Goal: Task Accomplishment & Management: Use online tool/utility

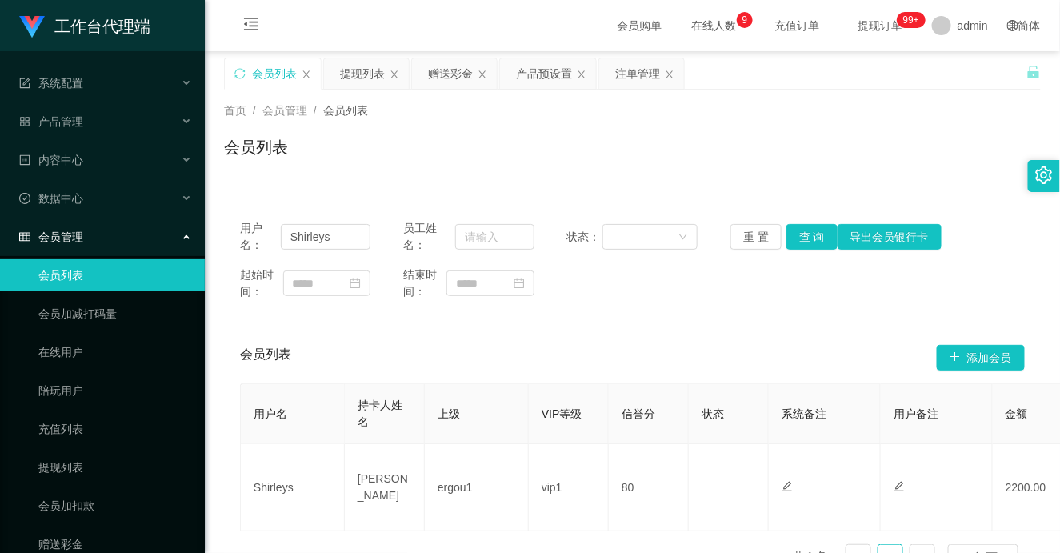
click at [433, 75] on div "赠送彩金" at bounding box center [450, 73] width 45 height 30
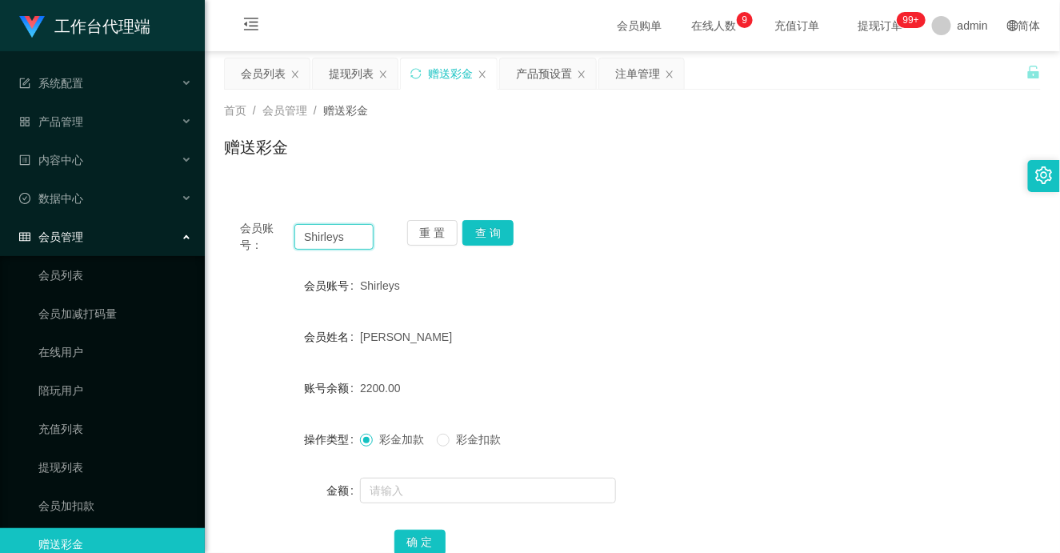
click at [325, 241] on input "Shirleys" at bounding box center [334, 237] width 79 height 26
paste input "WJP020821"
type input "WJP020821"
click at [495, 229] on button "查 询" at bounding box center [488, 233] width 51 height 26
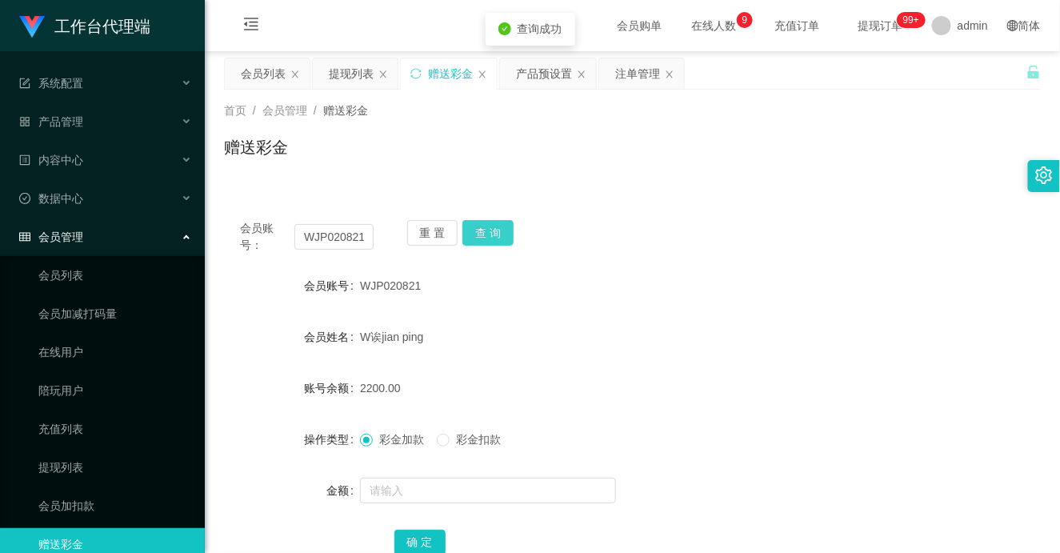
click at [494, 232] on button "查 询" at bounding box center [488, 233] width 51 height 26
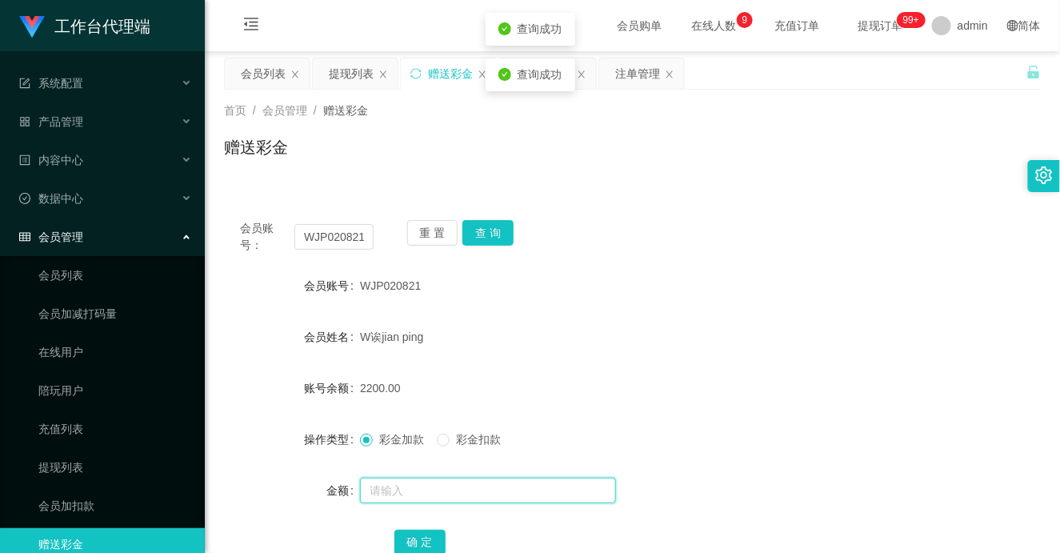
click at [428, 499] on input "text" at bounding box center [488, 491] width 256 height 26
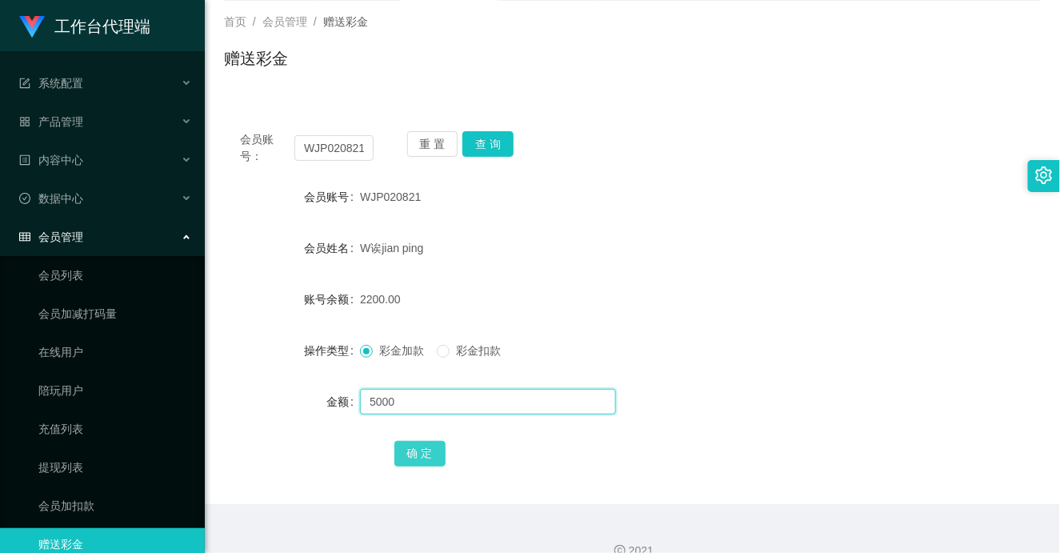
type input "5000"
click at [411, 453] on button "确 定" at bounding box center [420, 454] width 51 height 26
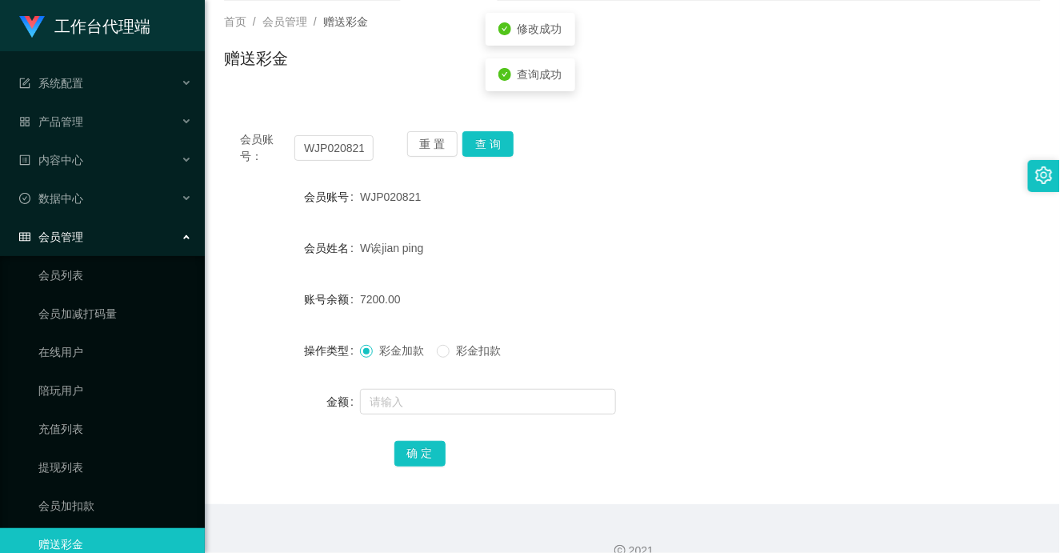
click at [724, 321] on form "会员账号 WJP020821 会员姓名 W诶jian ping 账号余额 7200.00 操作类型 彩金加款 彩金扣款 金额 确 定" at bounding box center [632, 325] width 817 height 288
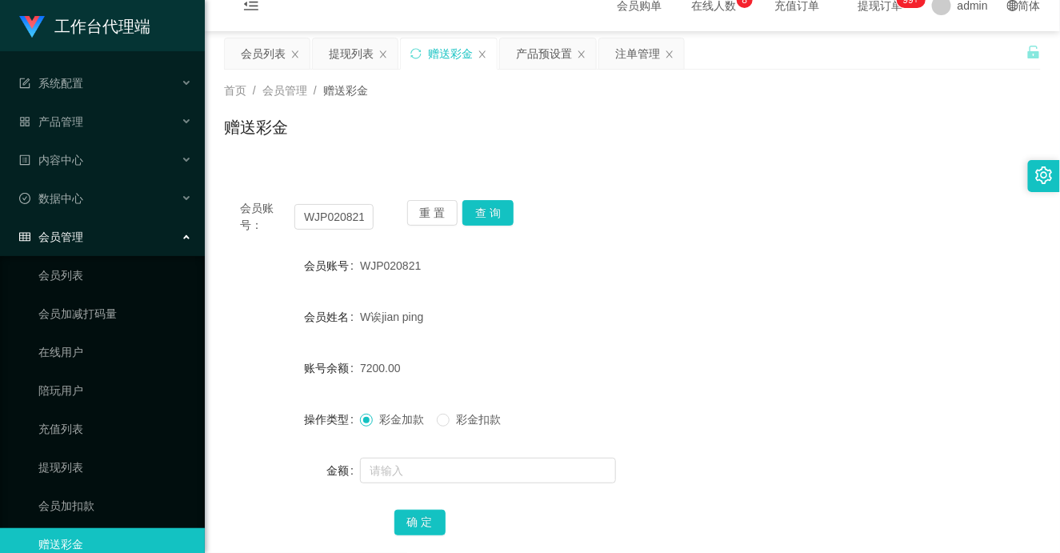
scroll to position [0, 0]
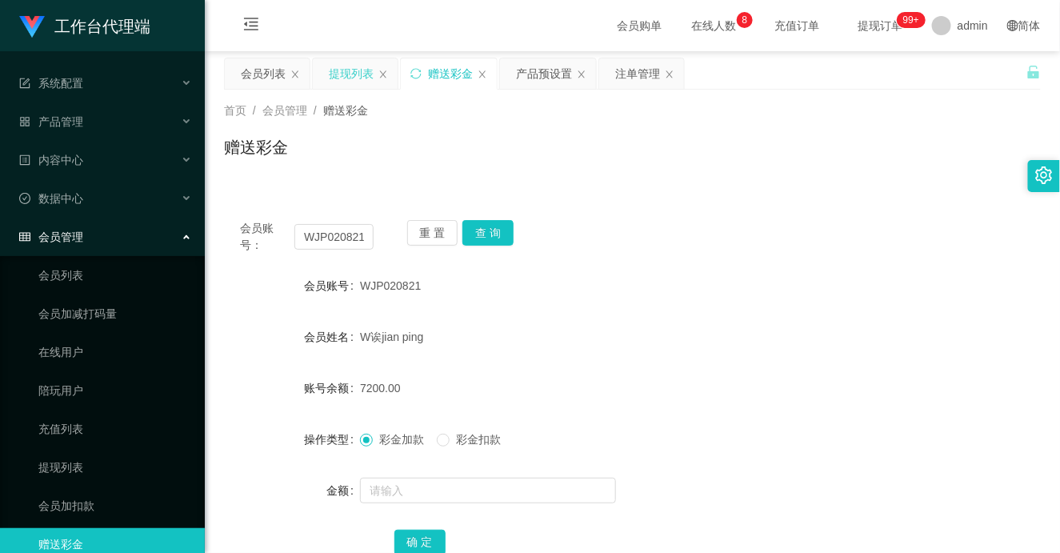
click at [346, 67] on div "提现列表" at bounding box center [351, 73] width 45 height 30
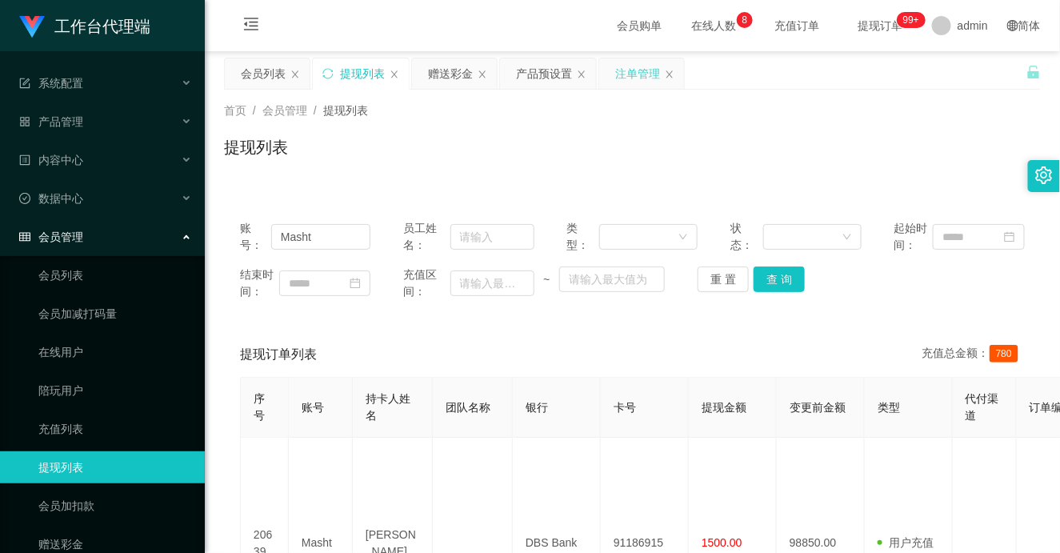
click at [627, 77] on div "注单管理" at bounding box center [637, 73] width 45 height 30
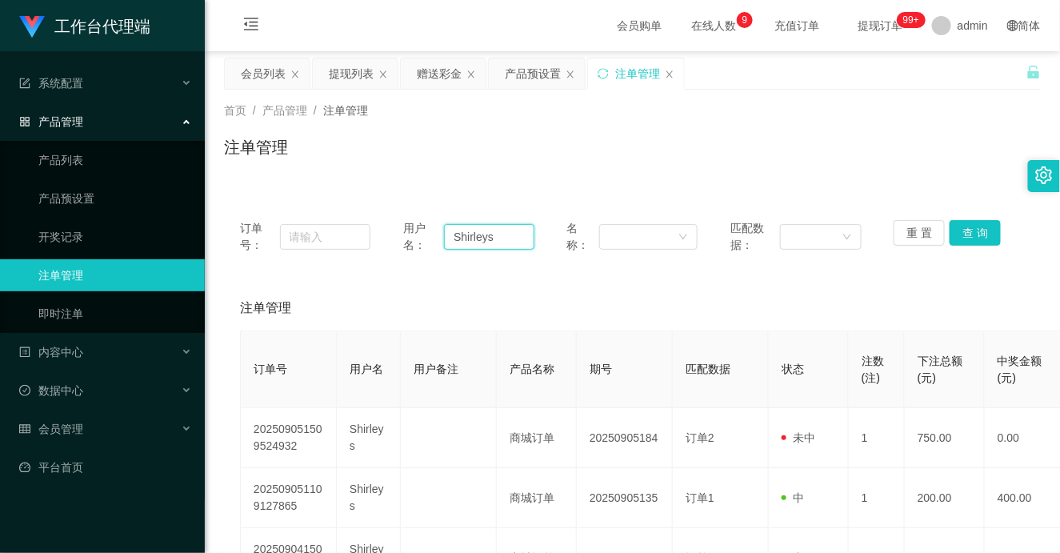
drag, startPoint x: 512, startPoint y: 235, endPoint x: 380, endPoint y: 245, distance: 132.4
click at [380, 245] on div "订单号： 用户名： [PERSON_NAME] 名称： 匹配数据： 重 置 查 询" at bounding box center [632, 237] width 785 height 34
paste input "WJP020821"
type input "WJP020821"
click at [966, 231] on button "查 询" at bounding box center [975, 233] width 51 height 26
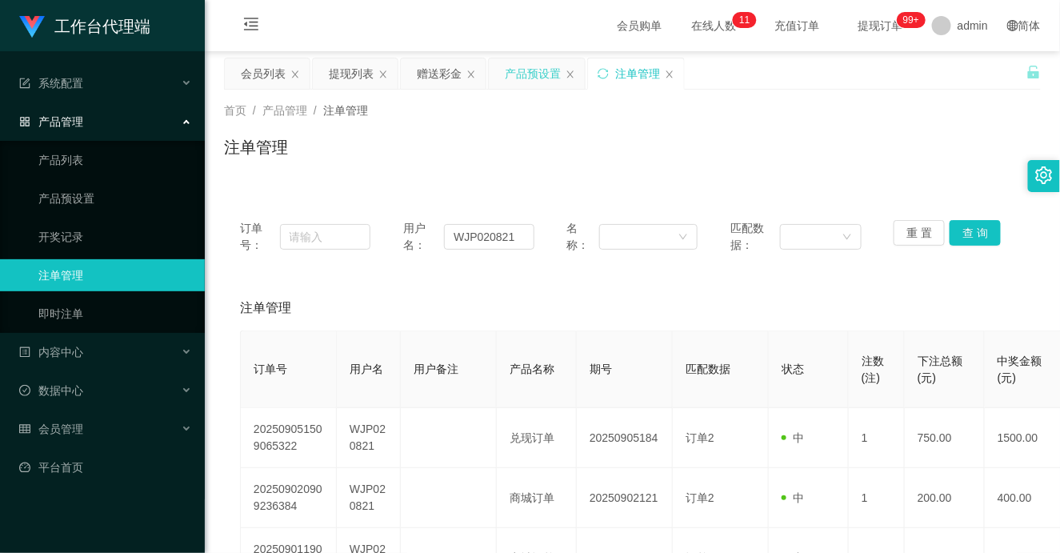
click at [533, 78] on div "产品预设置" at bounding box center [533, 73] width 56 height 30
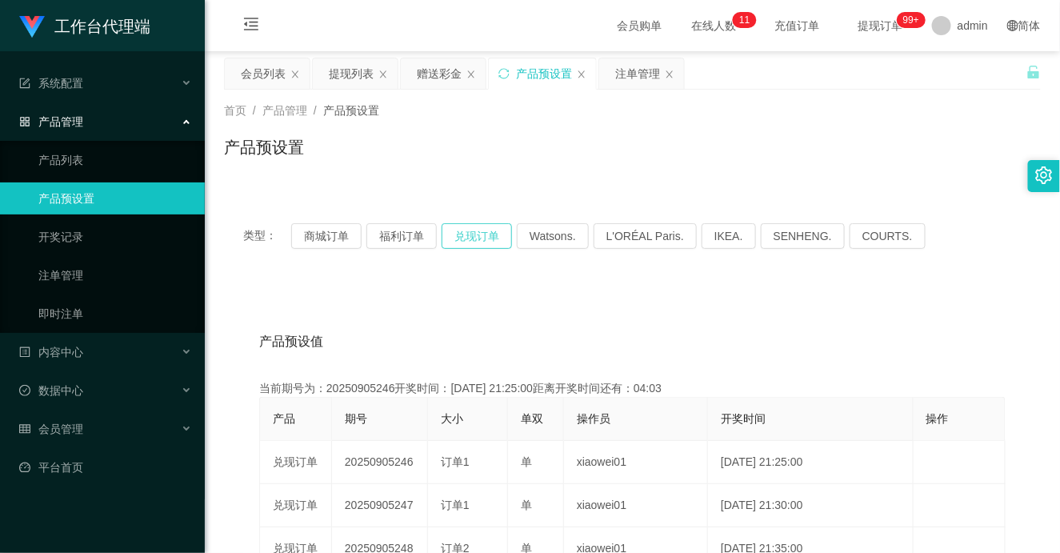
click at [467, 236] on button "兑现订单" at bounding box center [477, 236] width 70 height 26
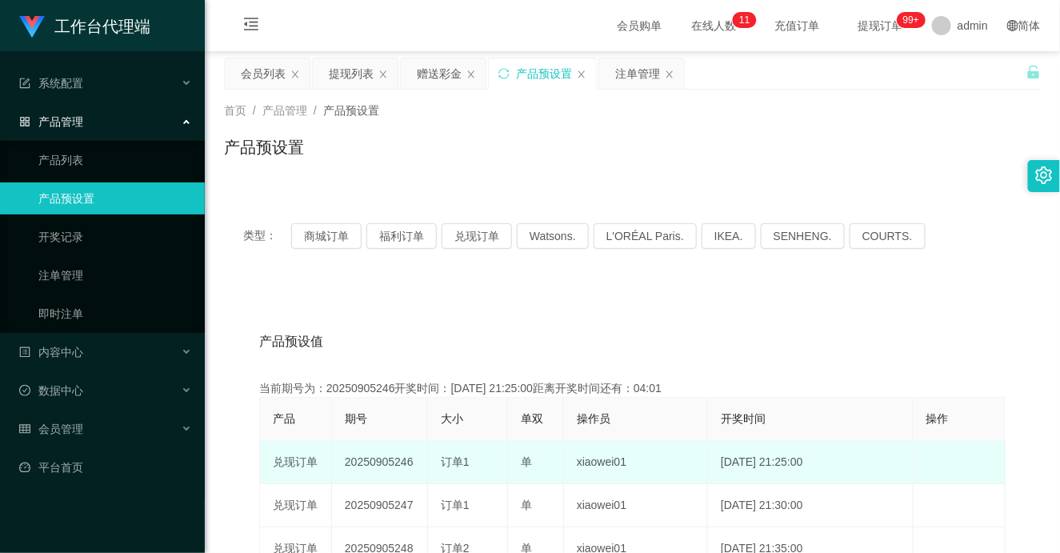
drag, startPoint x: 397, startPoint y: 462, endPoint x: 540, endPoint y: 457, distance: 143.3
click at [537, 457] on tr "兑现订单 20250905246 订单1 单 xiaowei01 [DATE] 21:25:00 编 辑 限制投注" at bounding box center [633, 462] width 746 height 43
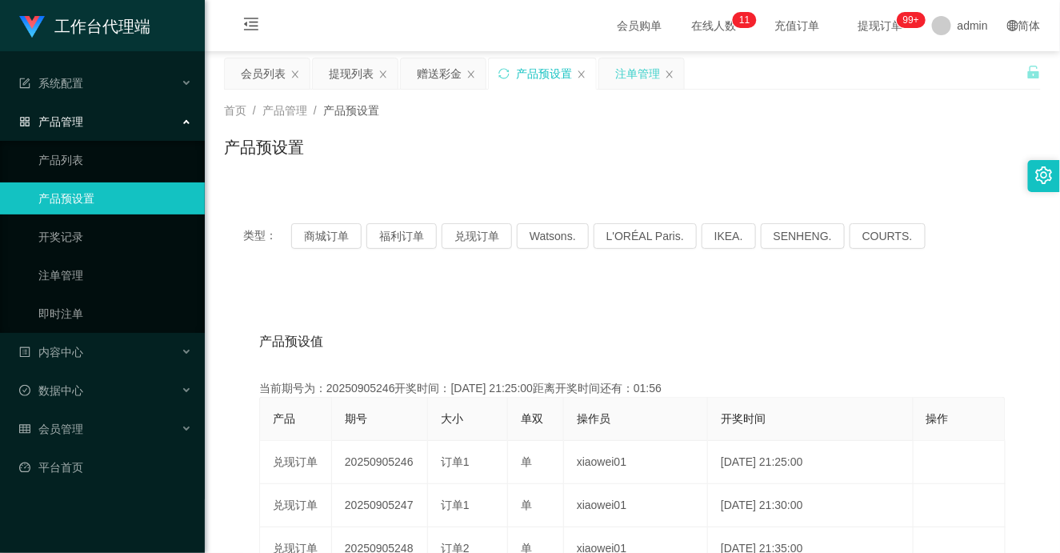
click at [639, 70] on div "注单管理" at bounding box center [637, 73] width 45 height 30
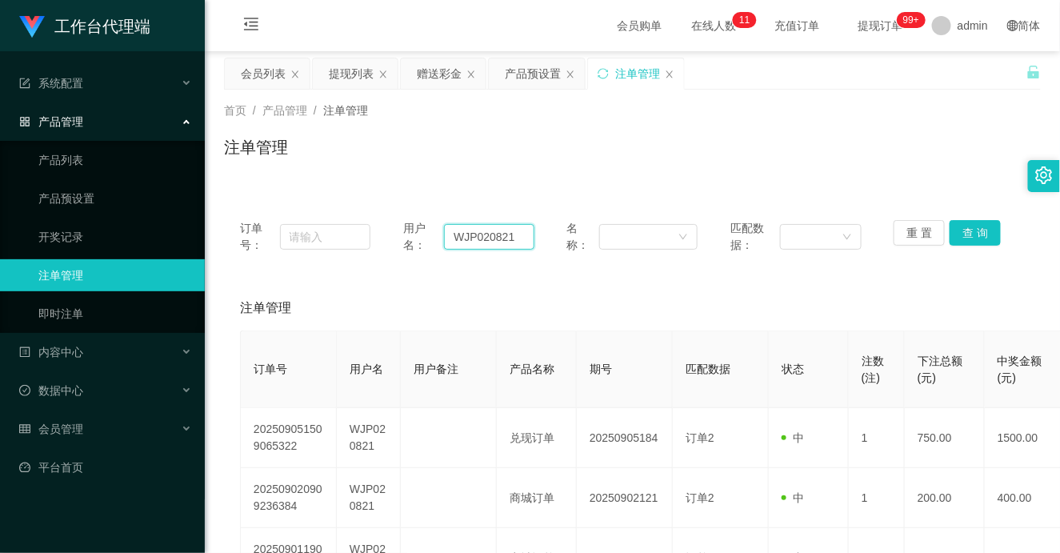
click at [490, 238] on input "WJP020821" at bounding box center [489, 237] width 90 height 26
click at [975, 222] on button "查 询" at bounding box center [975, 233] width 51 height 26
click at [965, 227] on button "查 询" at bounding box center [975, 233] width 51 height 26
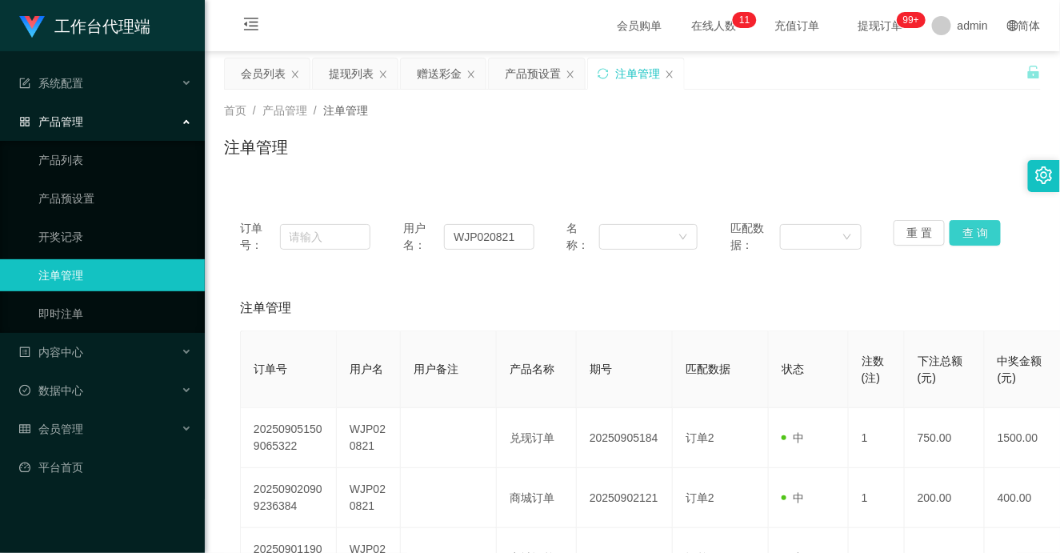
click at [965, 227] on button "查 询" at bounding box center [975, 233] width 51 height 26
click at [980, 234] on button "查 询" at bounding box center [975, 233] width 51 height 26
click at [972, 225] on button "查 询" at bounding box center [975, 233] width 51 height 26
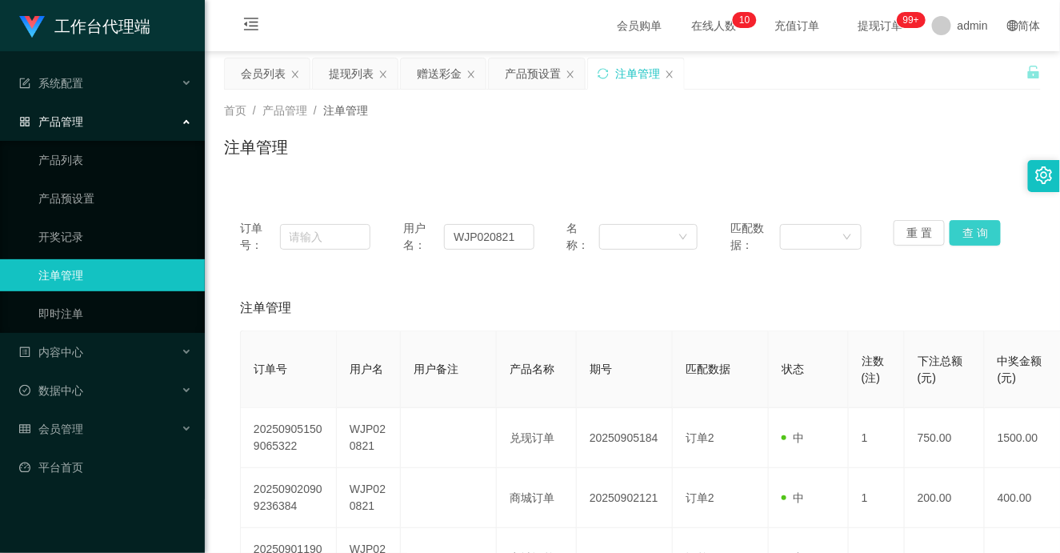
click at [971, 230] on button "查 询" at bounding box center [975, 233] width 51 height 26
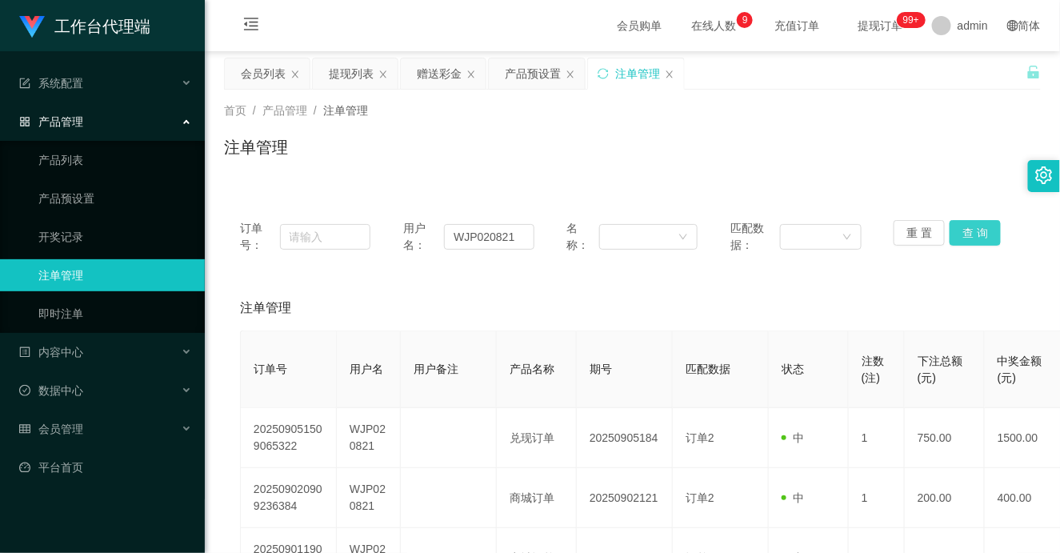
click at [971, 230] on button "查 询" at bounding box center [975, 233] width 51 height 26
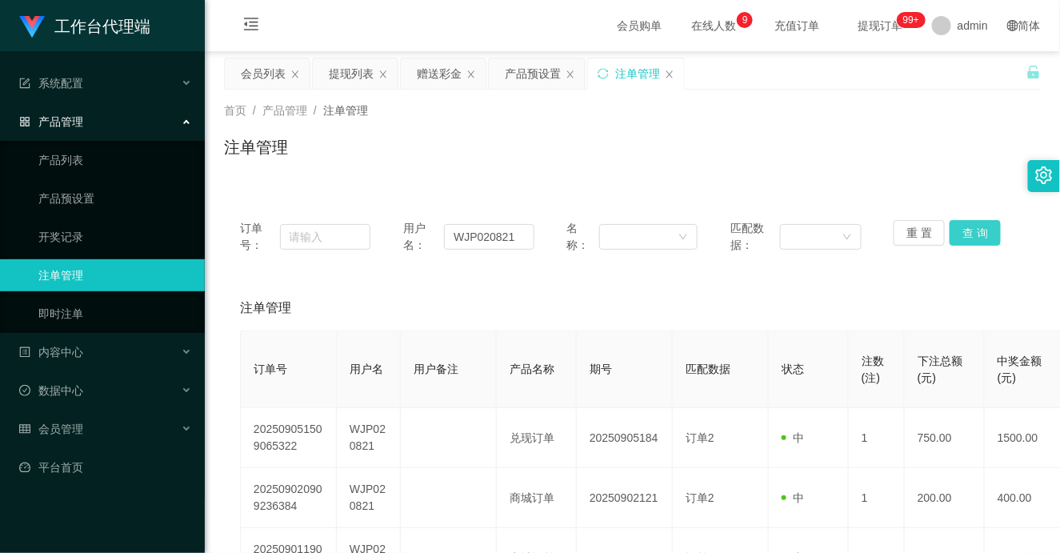
click at [971, 230] on button "查 询" at bounding box center [975, 233] width 51 height 26
drag, startPoint x: 959, startPoint y: 233, endPoint x: 949, endPoint y: 227, distance: 11.5
click at [959, 234] on button "查 询" at bounding box center [975, 233] width 51 height 26
click at [975, 225] on button "查 询" at bounding box center [975, 233] width 51 height 26
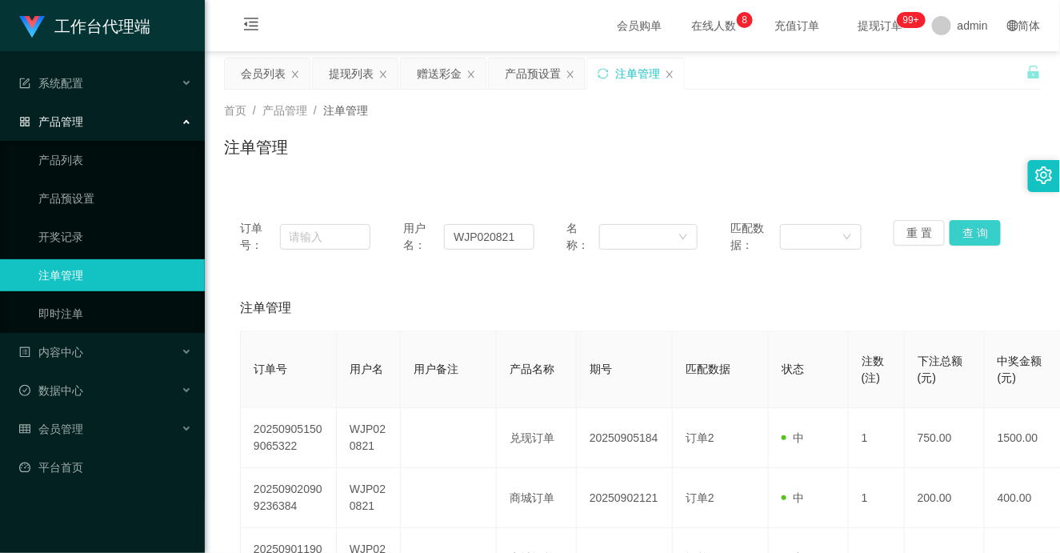
click at [975, 225] on button "查 询" at bounding box center [975, 233] width 51 height 26
click at [971, 233] on button "查 询" at bounding box center [975, 233] width 51 height 26
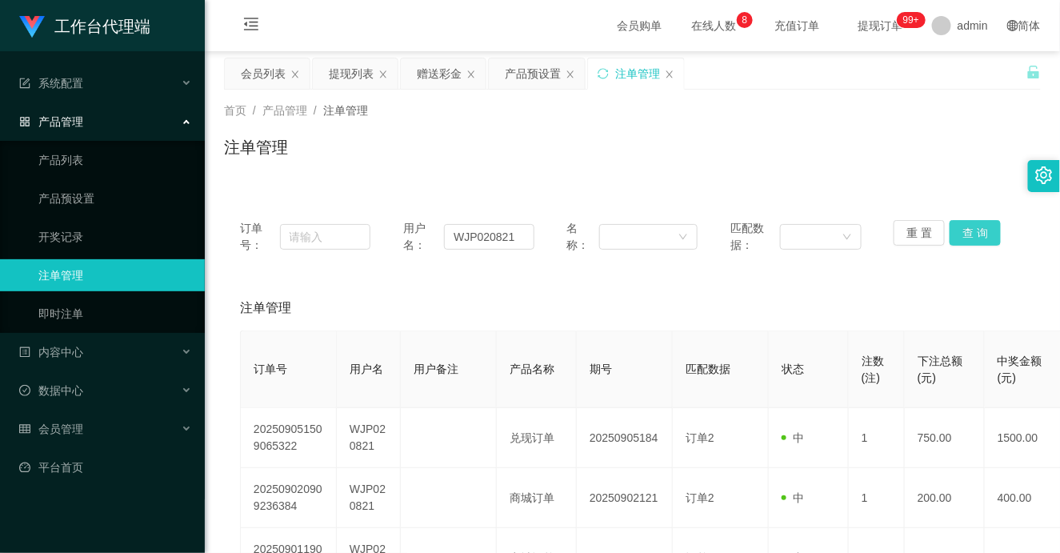
click at [971, 233] on button "查 询" at bounding box center [975, 233] width 51 height 26
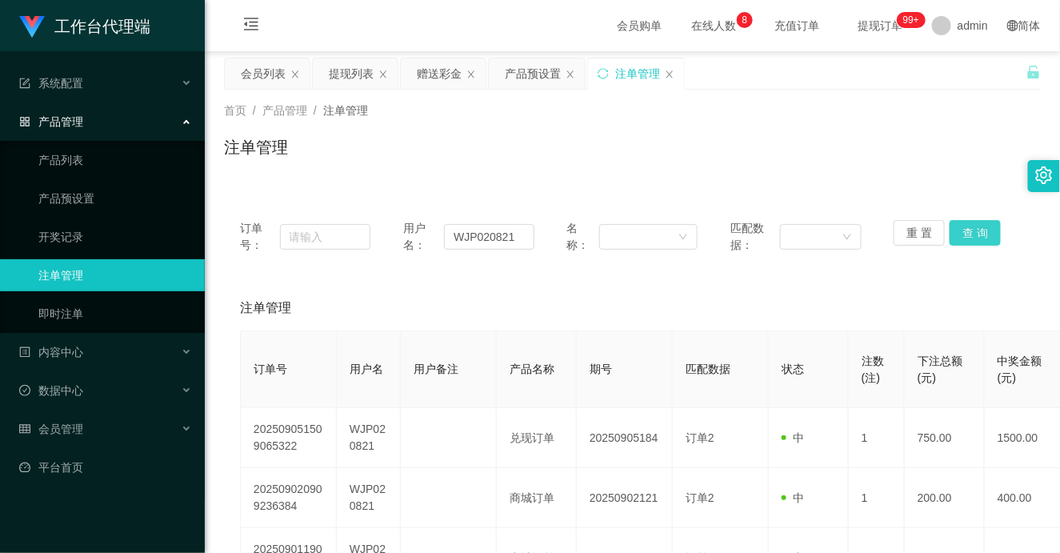
click at [971, 233] on button "查 询" at bounding box center [975, 233] width 51 height 26
click at [970, 240] on button "查 询" at bounding box center [975, 233] width 51 height 26
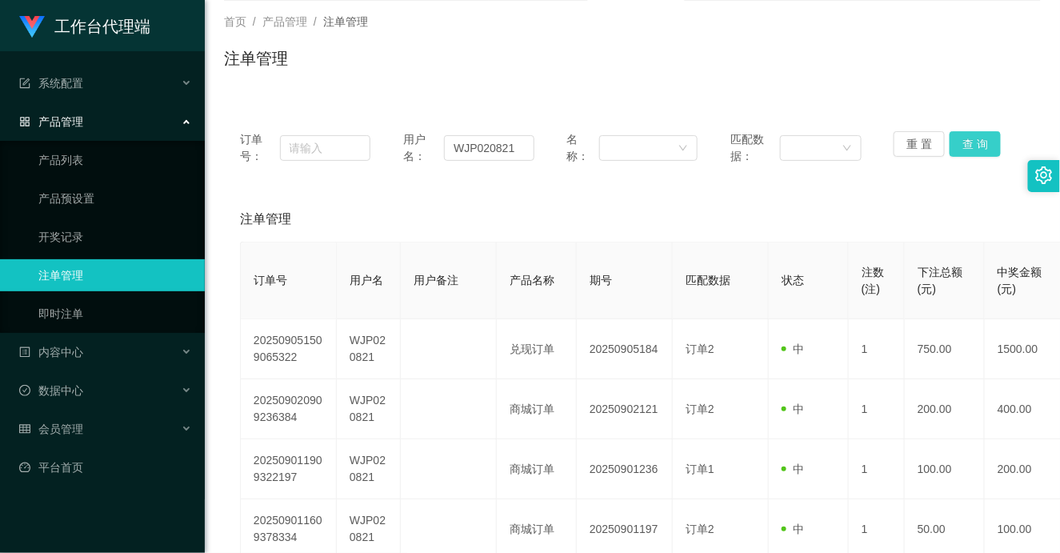
click at [968, 140] on button "查 询" at bounding box center [975, 144] width 51 height 26
click at [492, 153] on input "WJP020821" at bounding box center [489, 148] width 90 height 26
click at [968, 140] on button "查 询" at bounding box center [975, 144] width 51 height 26
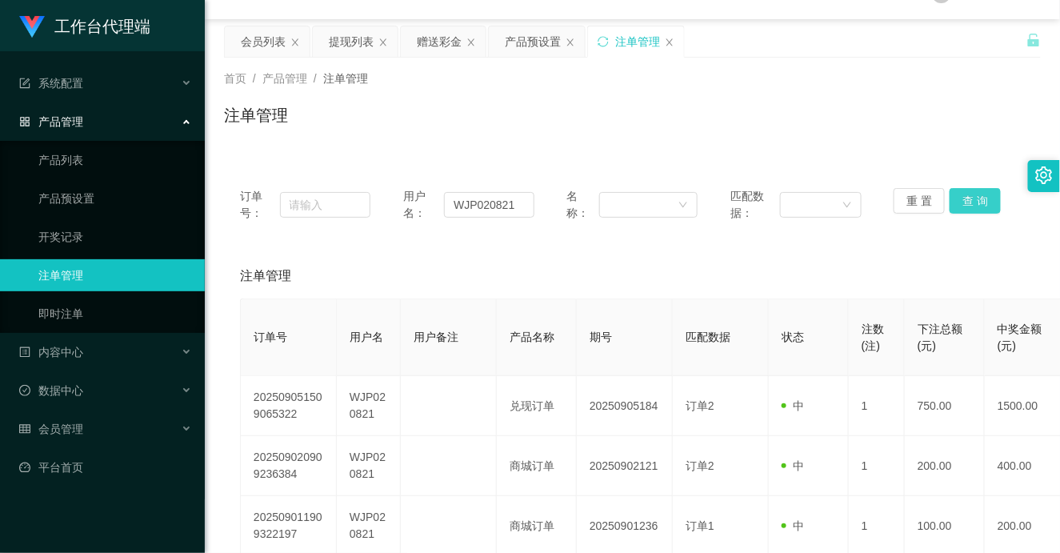
scroll to position [0, 0]
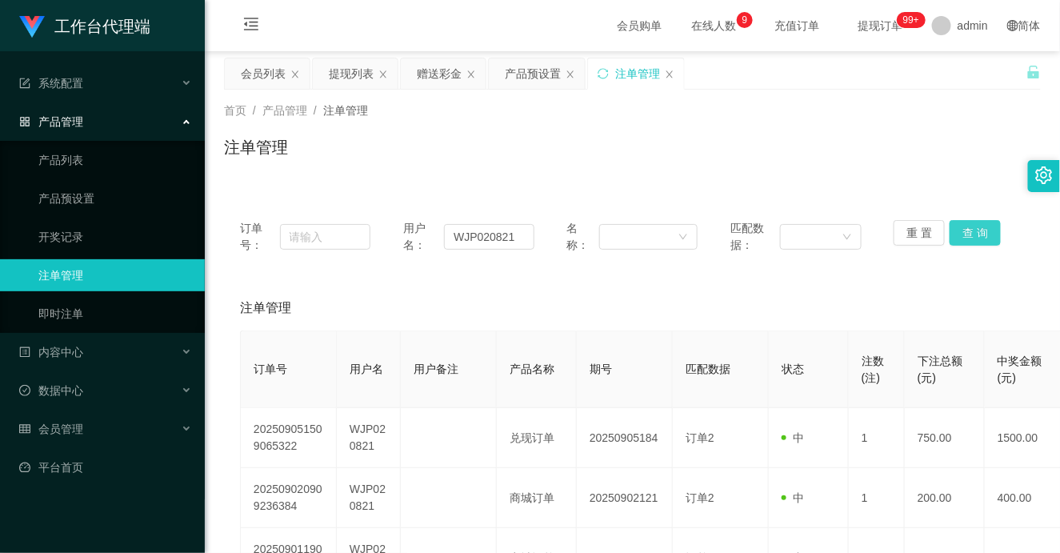
click at [960, 235] on button "查 询" at bounding box center [975, 233] width 51 height 26
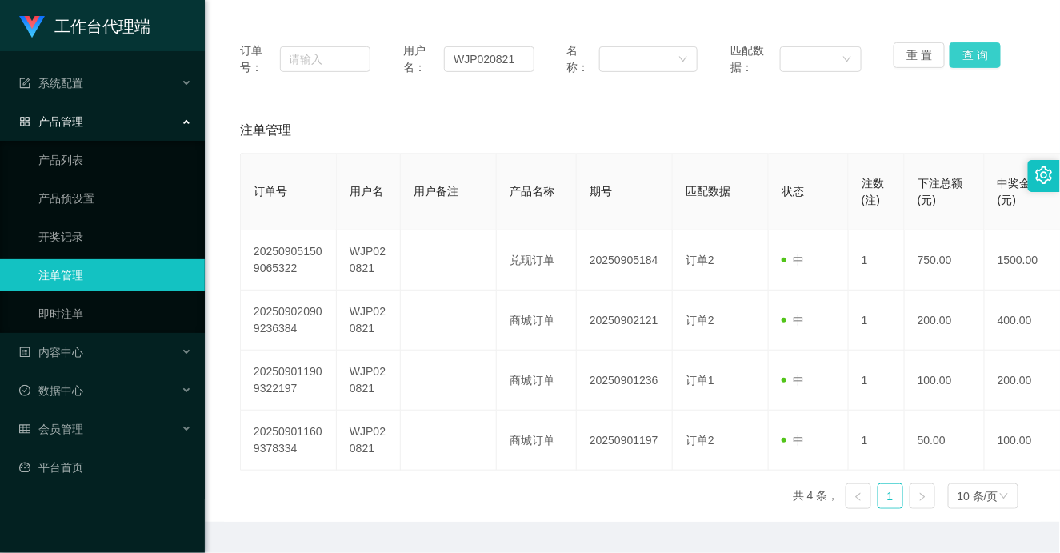
scroll to position [89, 0]
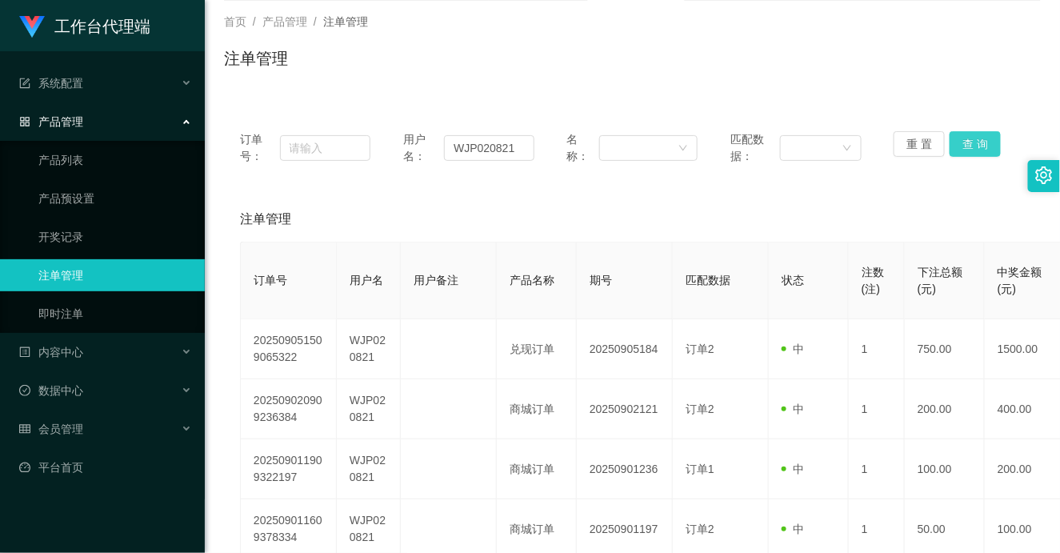
click at [975, 138] on button "查 询" at bounding box center [975, 144] width 51 height 26
click at [968, 146] on button "查 询" at bounding box center [975, 144] width 51 height 26
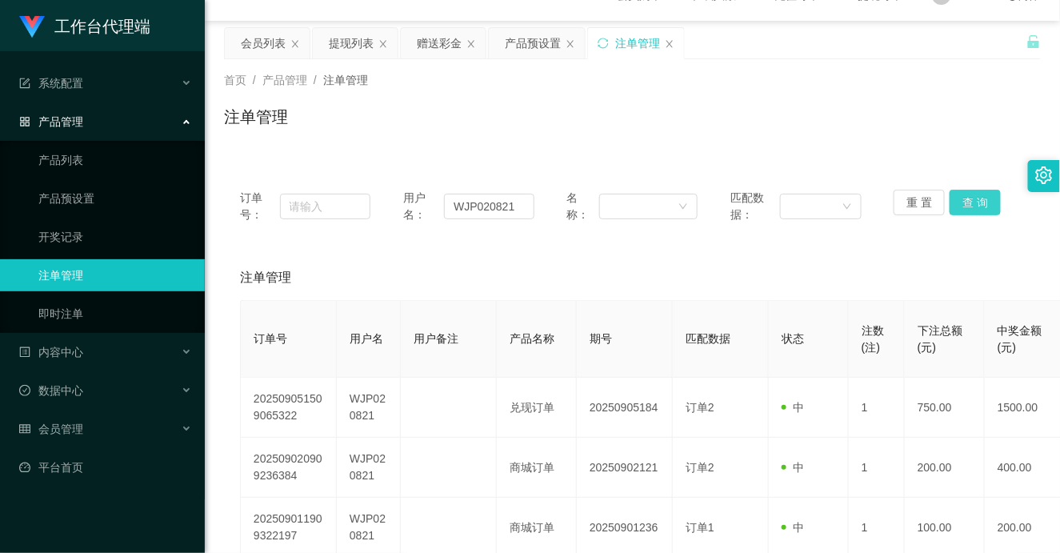
scroll to position [0, 0]
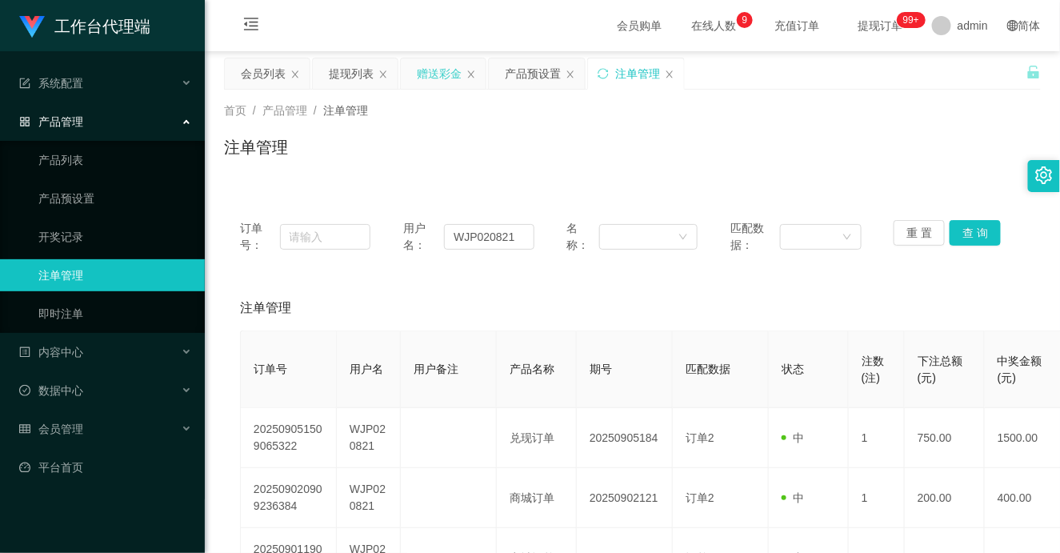
click at [447, 78] on div "赠送彩金" at bounding box center [439, 73] width 45 height 30
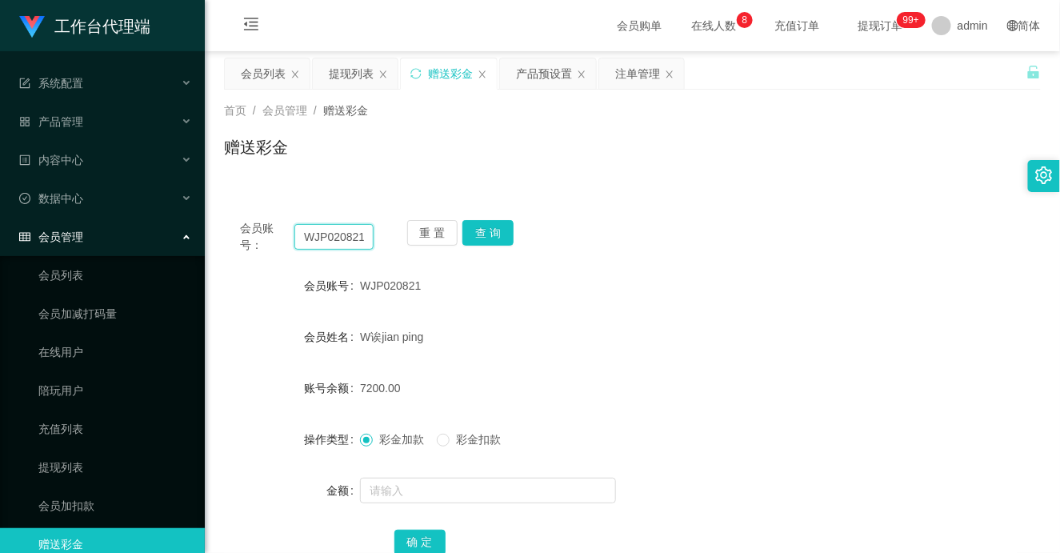
click at [331, 229] on input "WJP020821" at bounding box center [334, 237] width 79 height 26
click at [487, 228] on button "查 询" at bounding box center [488, 233] width 51 height 26
click at [502, 232] on button "查 询" at bounding box center [488, 233] width 51 height 26
click at [531, 128] on div "首页 / 会员管理 / 赠送彩金 / 赠送彩金" at bounding box center [632, 137] width 817 height 70
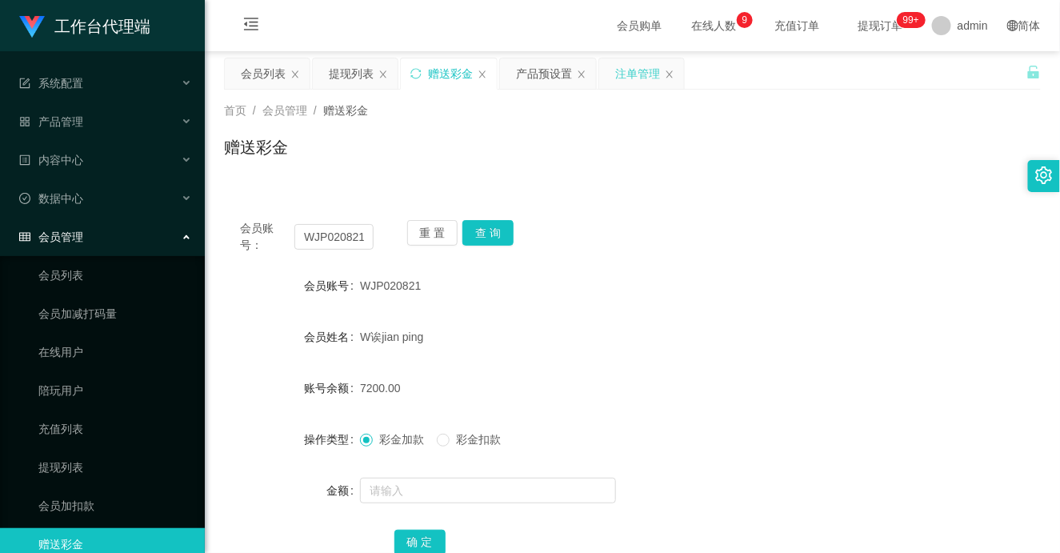
click at [650, 66] on div "注单管理" at bounding box center [637, 73] width 45 height 30
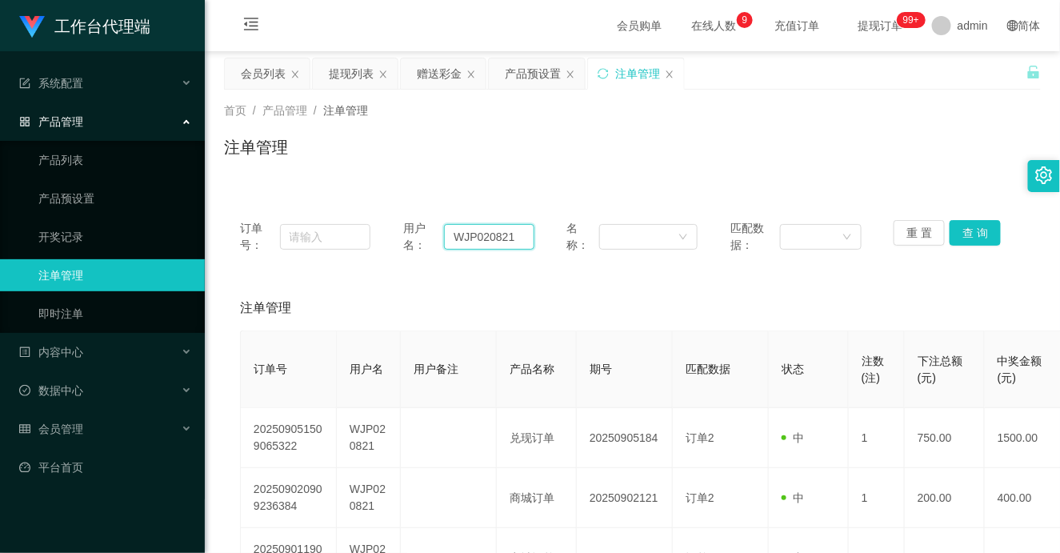
click at [499, 235] on input "WJP020821" at bounding box center [489, 237] width 90 height 26
click at [971, 226] on button "查 询" at bounding box center [975, 233] width 51 height 26
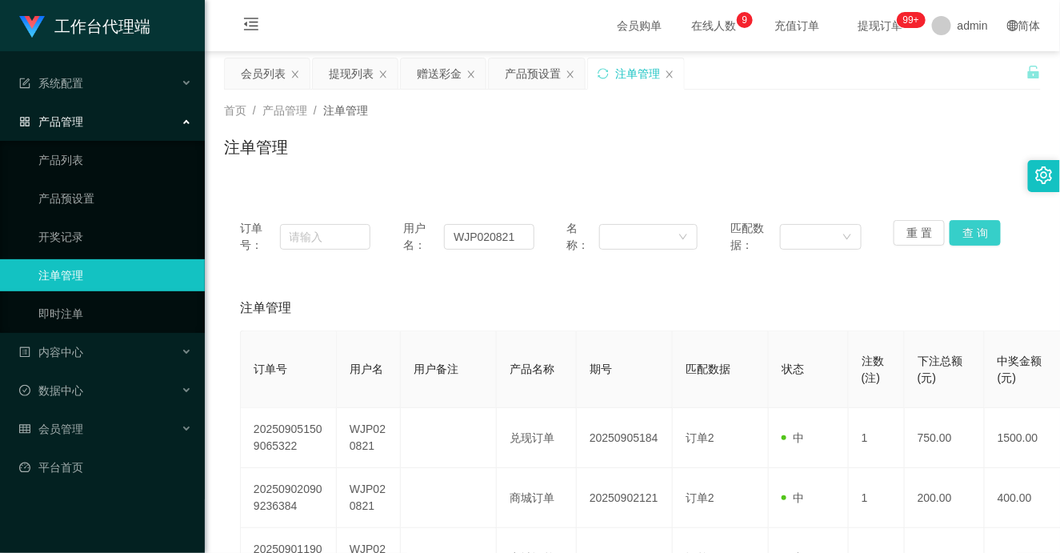
click at [971, 226] on button "查 询" at bounding box center [975, 233] width 51 height 26
click at [971, 228] on button "查 询" at bounding box center [984, 233] width 69 height 26
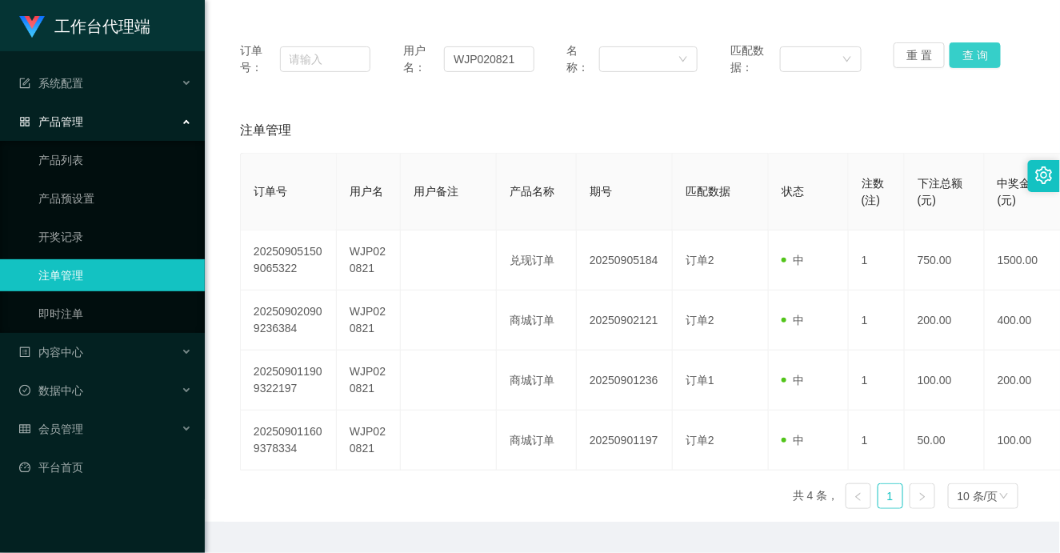
click at [972, 56] on button "查 询" at bounding box center [975, 55] width 51 height 26
click at [972, 56] on div "重 置 查 询" at bounding box center [959, 59] width 130 height 34
click at [972, 56] on button "查 询" at bounding box center [975, 55] width 51 height 26
click at [972, 56] on div "重 置 查 询" at bounding box center [959, 59] width 130 height 34
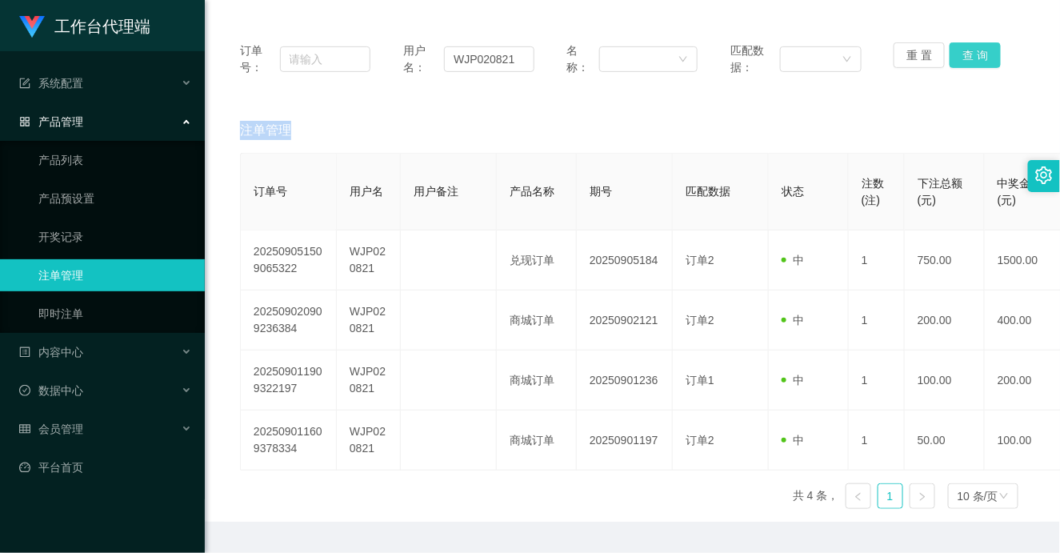
click at [972, 56] on button "查 询" at bounding box center [975, 55] width 51 height 26
click at [977, 52] on button "查 询" at bounding box center [975, 55] width 51 height 26
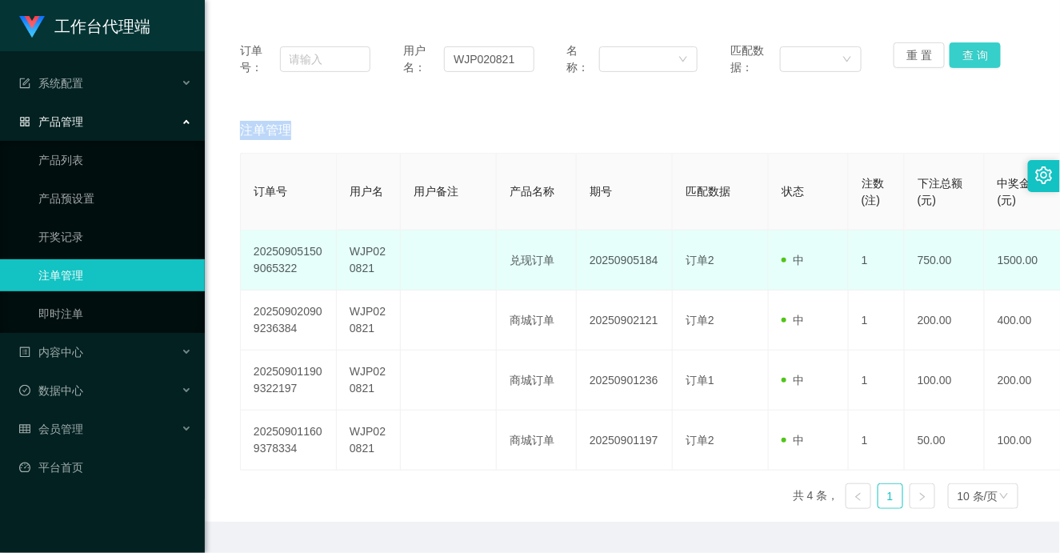
scroll to position [0, 0]
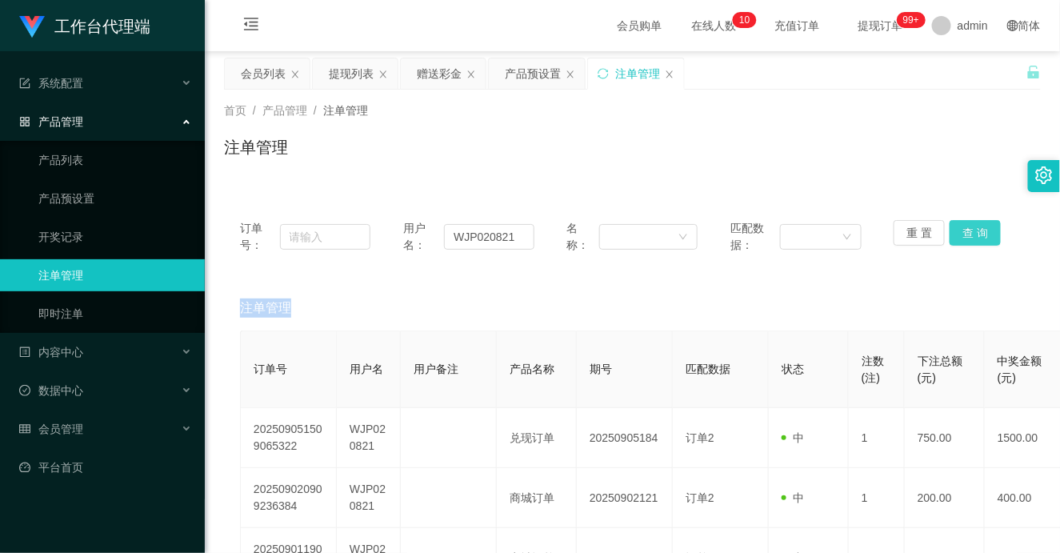
click at [978, 231] on button "查 询" at bounding box center [975, 233] width 51 height 26
click at [978, 231] on button "查 询" at bounding box center [984, 233] width 69 height 26
click at [978, 231] on button "查 询" at bounding box center [975, 233] width 51 height 26
click at [977, 231] on button "查 询" at bounding box center [975, 233] width 51 height 26
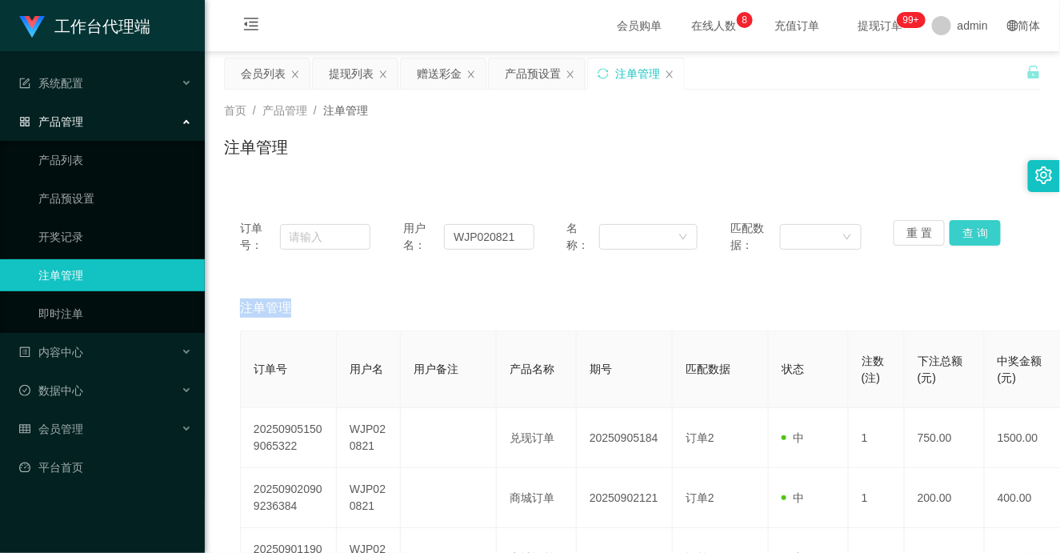
click at [976, 234] on button "查 询" at bounding box center [975, 233] width 51 height 26
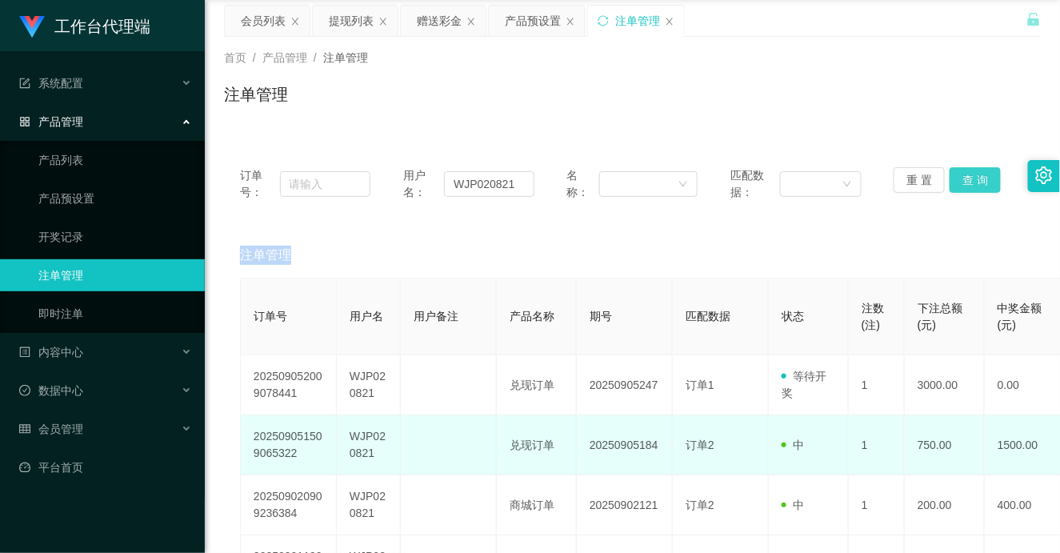
scroll to position [89, 0]
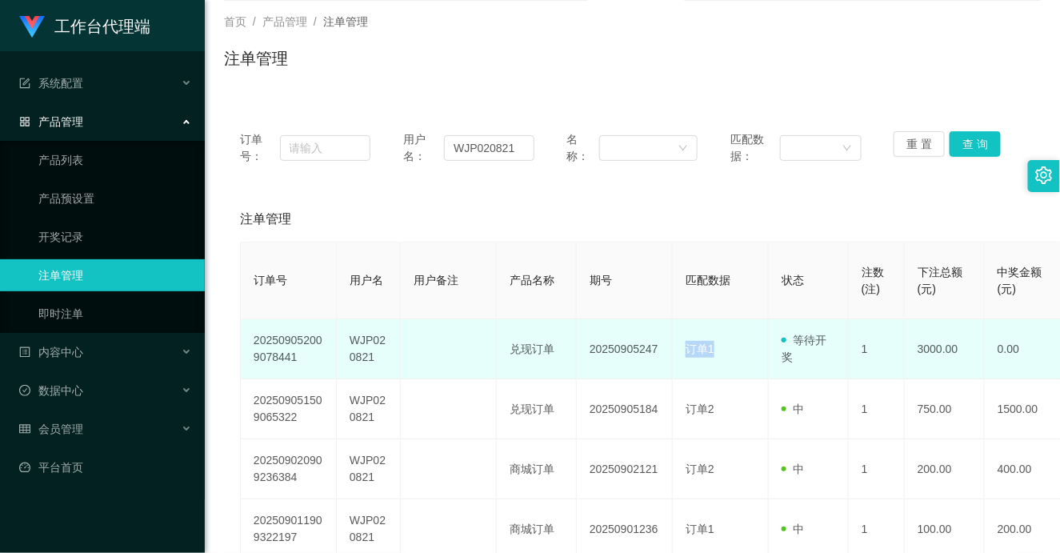
drag, startPoint x: 719, startPoint y: 356, endPoint x: 676, endPoint y: 352, distance: 43.4
click at [676, 352] on td "订单1" at bounding box center [721, 349] width 96 height 60
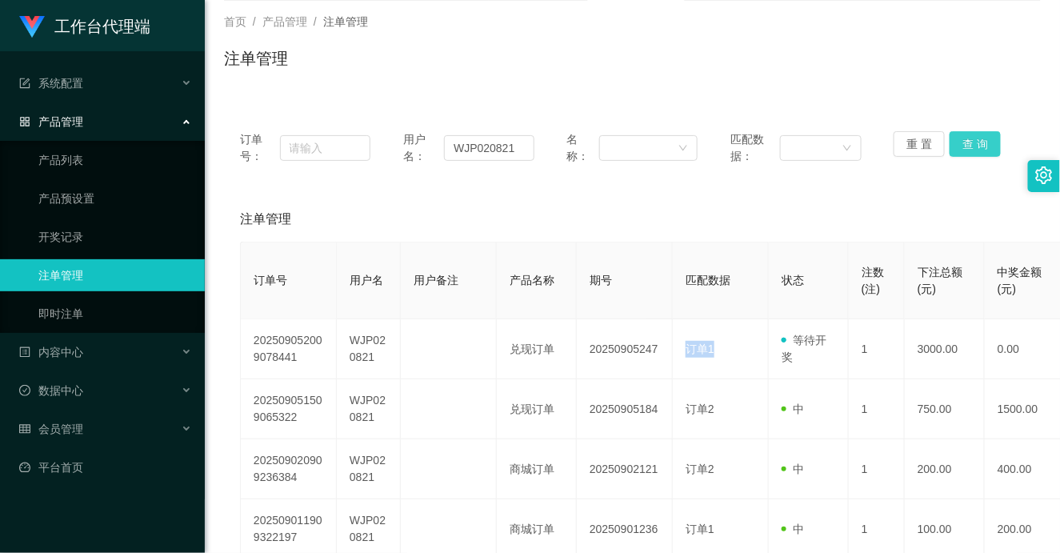
click at [969, 142] on button "查 询" at bounding box center [975, 144] width 51 height 26
click at [972, 134] on button "查 询" at bounding box center [975, 144] width 51 height 26
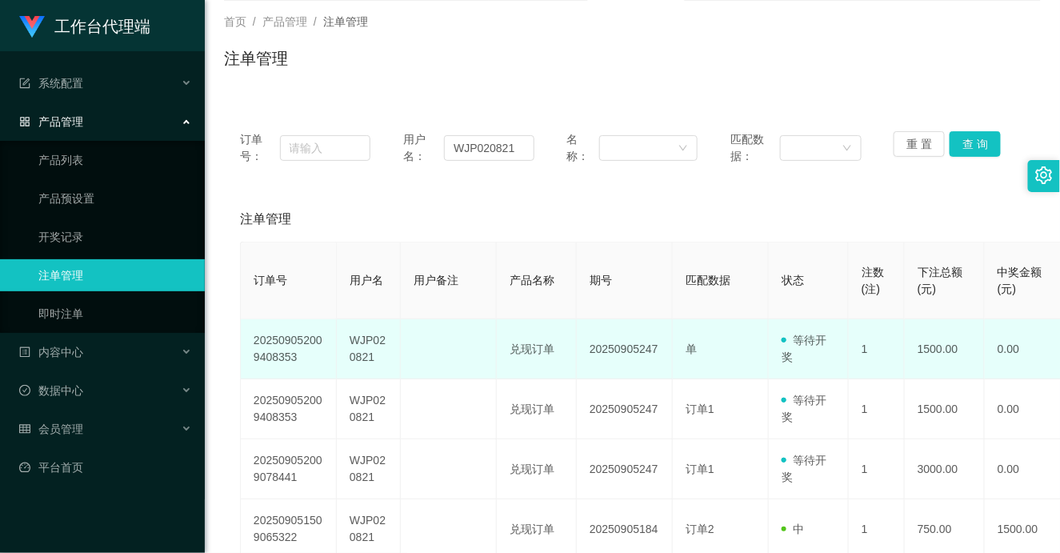
click at [721, 351] on td "单" at bounding box center [721, 349] width 96 height 60
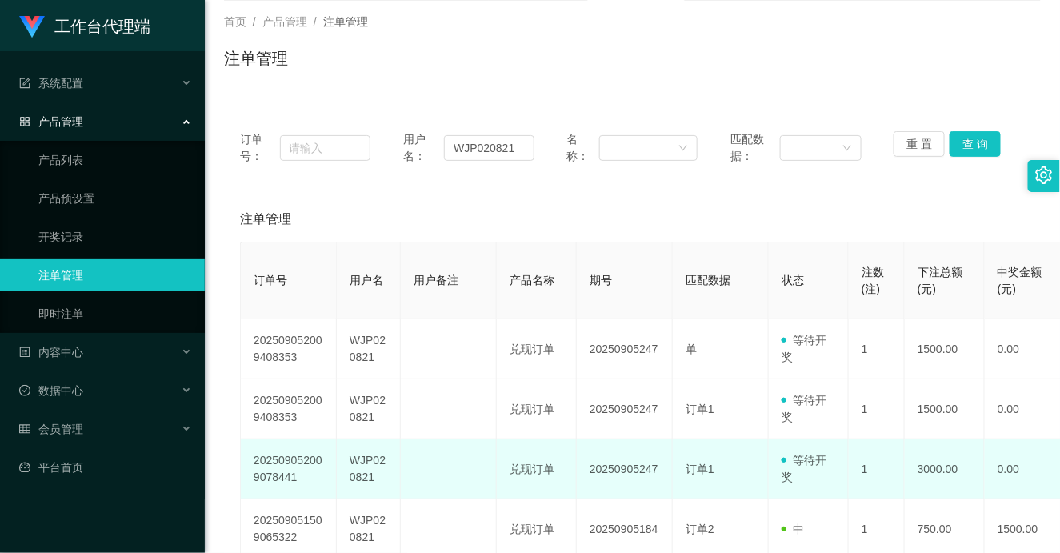
click at [720, 472] on td "订单1" at bounding box center [721, 469] width 96 height 60
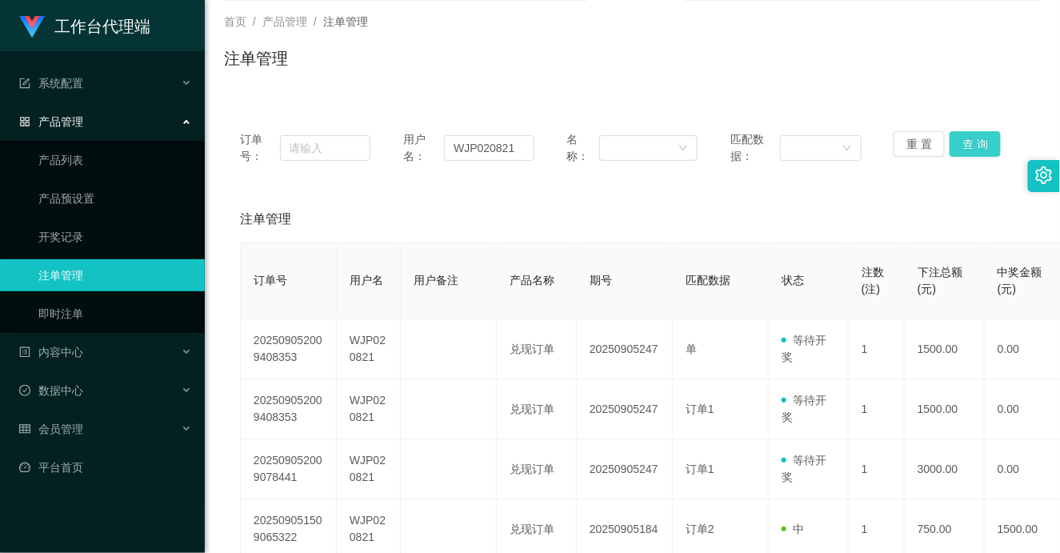
drag, startPoint x: 977, startPoint y: 137, endPoint x: 961, endPoint y: 144, distance: 17.6
click at [976, 138] on button "查 询" at bounding box center [975, 144] width 51 height 26
click at [970, 146] on button "查 询" at bounding box center [975, 144] width 51 height 26
click at [972, 142] on button "查 询" at bounding box center [975, 144] width 51 height 26
drag, startPoint x: 884, startPoint y: 74, endPoint x: 806, endPoint y: 74, distance: 78.4
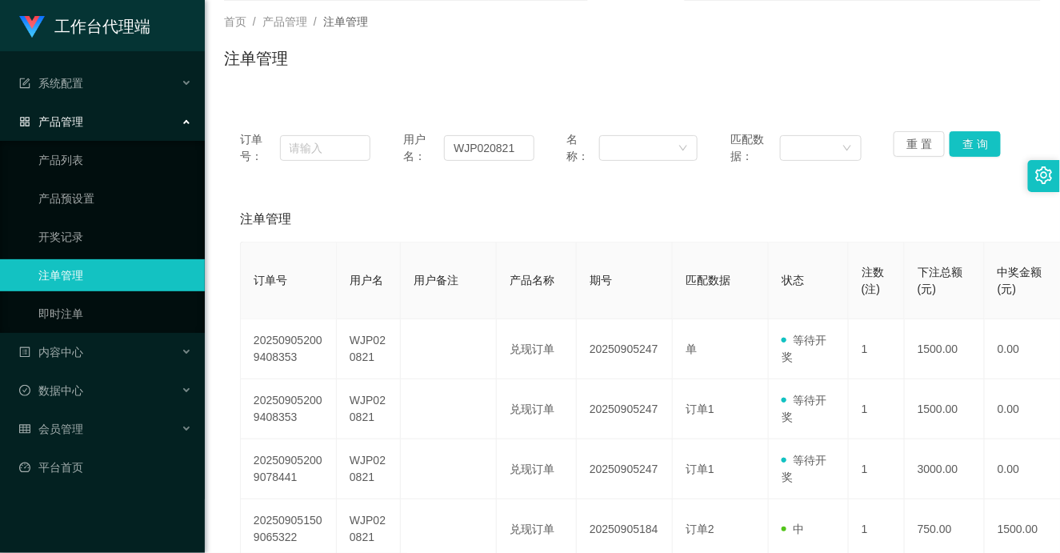
click at [806, 74] on div "注单管理" at bounding box center [632, 64] width 817 height 37
click at [977, 136] on button "查 询" at bounding box center [975, 144] width 51 height 26
click at [973, 142] on button "查 询" at bounding box center [975, 144] width 51 height 26
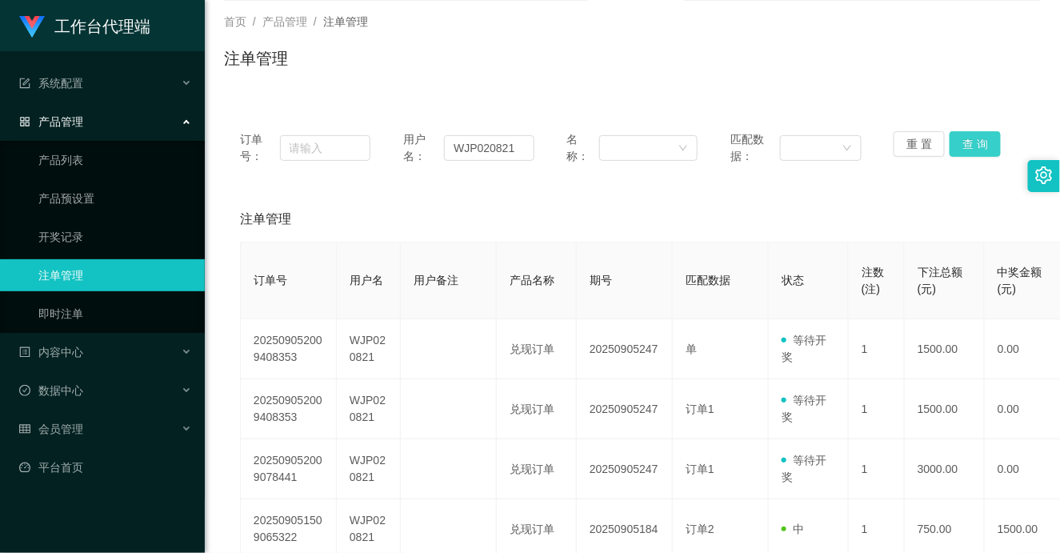
click at [973, 142] on button "查 询" at bounding box center [975, 144] width 51 height 26
click at [973, 142] on button "查 询" at bounding box center [984, 144] width 69 height 26
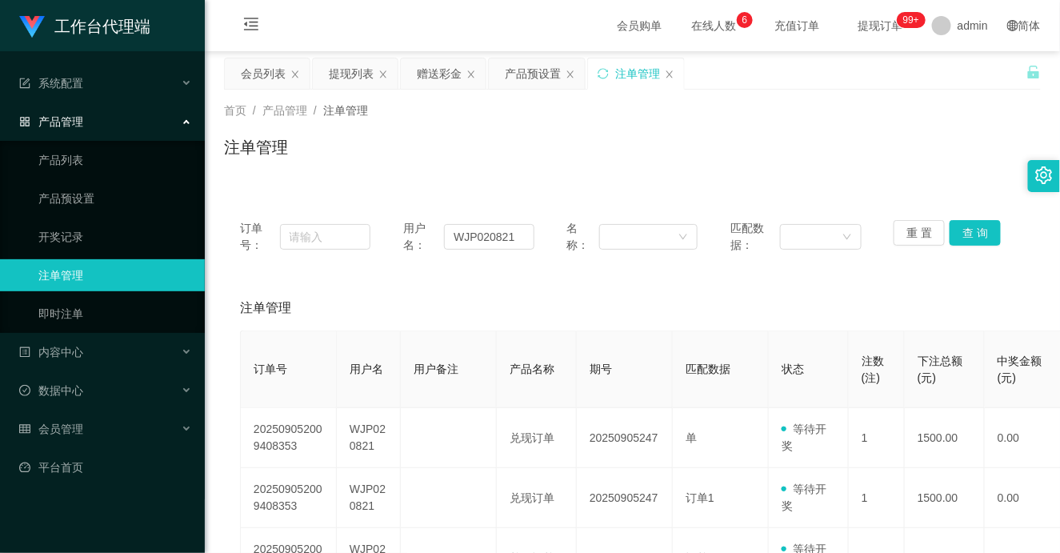
click at [435, 70] on div "赠送彩金" at bounding box center [439, 73] width 45 height 30
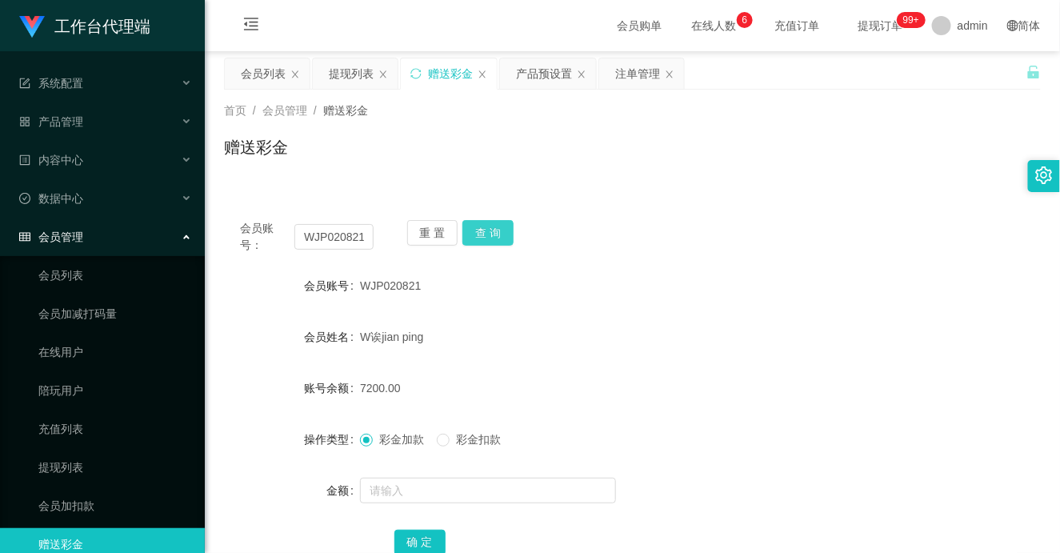
click at [493, 233] on button "查 询" at bounding box center [488, 233] width 51 height 26
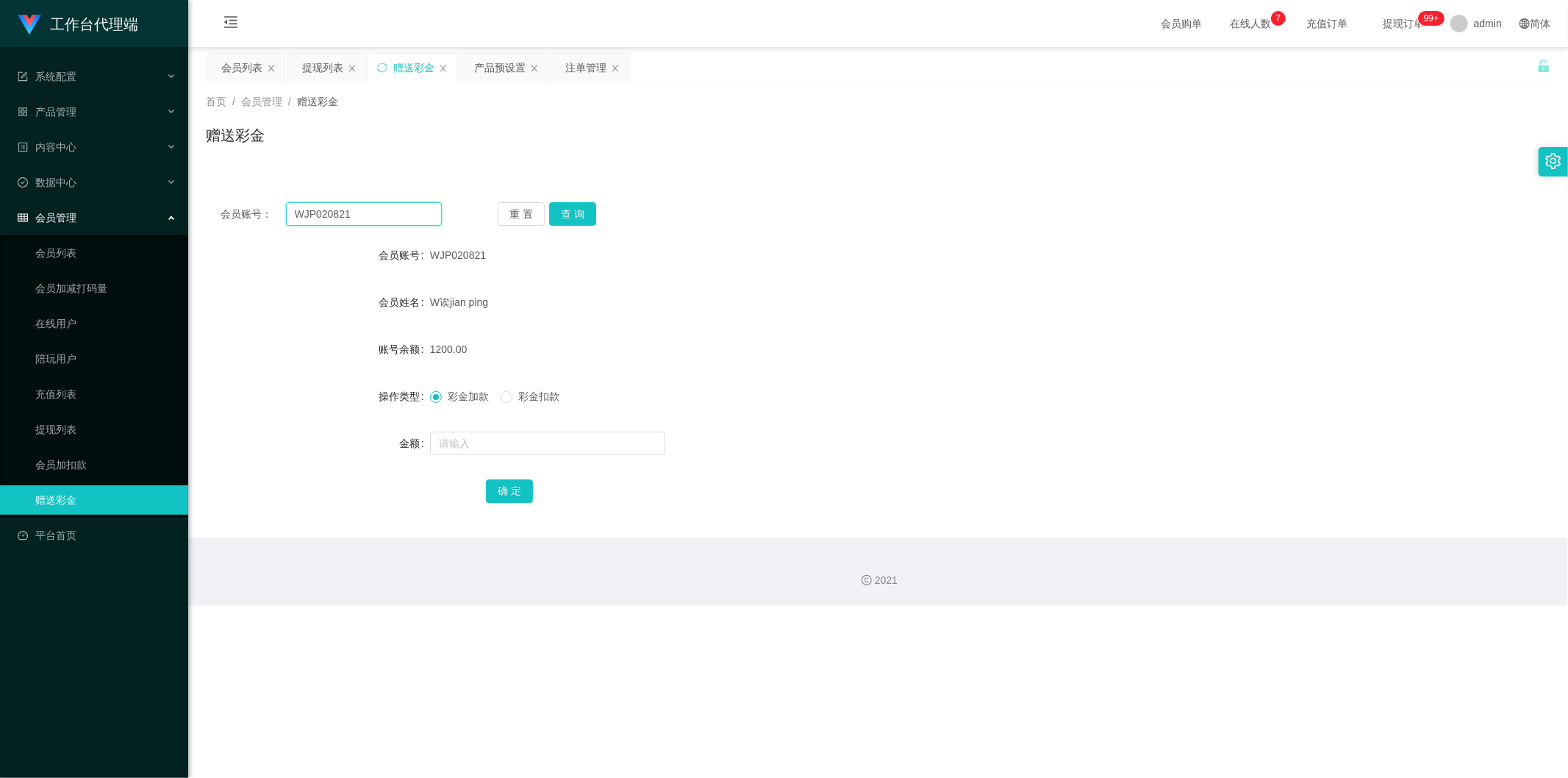
drag, startPoint x: 338, startPoint y: 208, endPoint x: 169, endPoint y: 209, distance: 169.0
click at [169, 209] on section "工作台代理端 系统配置 系统配置列表 管理员列表 管理员分组 systemPays 产品管理 产品列表 产品预设置 开奖记录 注单管理 即时注单 内容中心 数…" at bounding box center [784, 302] width 1568 height 605
click at [574, 67] on div "注单管理" at bounding box center [585, 67] width 41 height 28
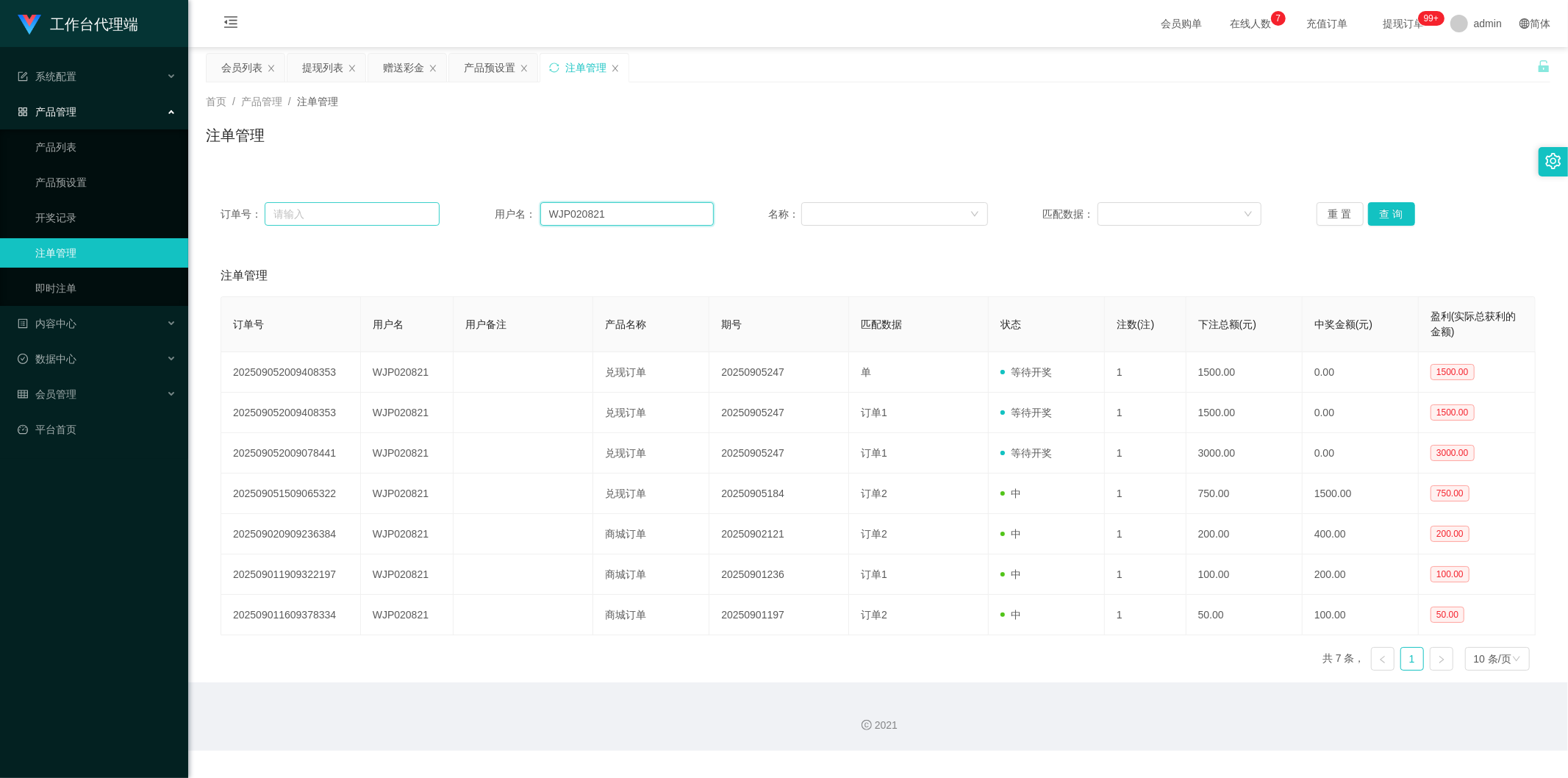
drag, startPoint x: 532, startPoint y: 214, endPoint x: 428, endPoint y: 220, distance: 104.2
click at [434, 213] on div "订单号： 用户名： WJP020821 名称： 匹配数据： 重 置 查 询" at bounding box center [878, 214] width 1315 height 24
click at [974, 219] on button "查 询" at bounding box center [1391, 214] width 47 height 24
click at [703, 119] on div "首页 / 产品管理 / 注单管理 / 注单管理" at bounding box center [878, 126] width 1345 height 64
click at [400, 72] on div "赠送彩金" at bounding box center [403, 67] width 41 height 28
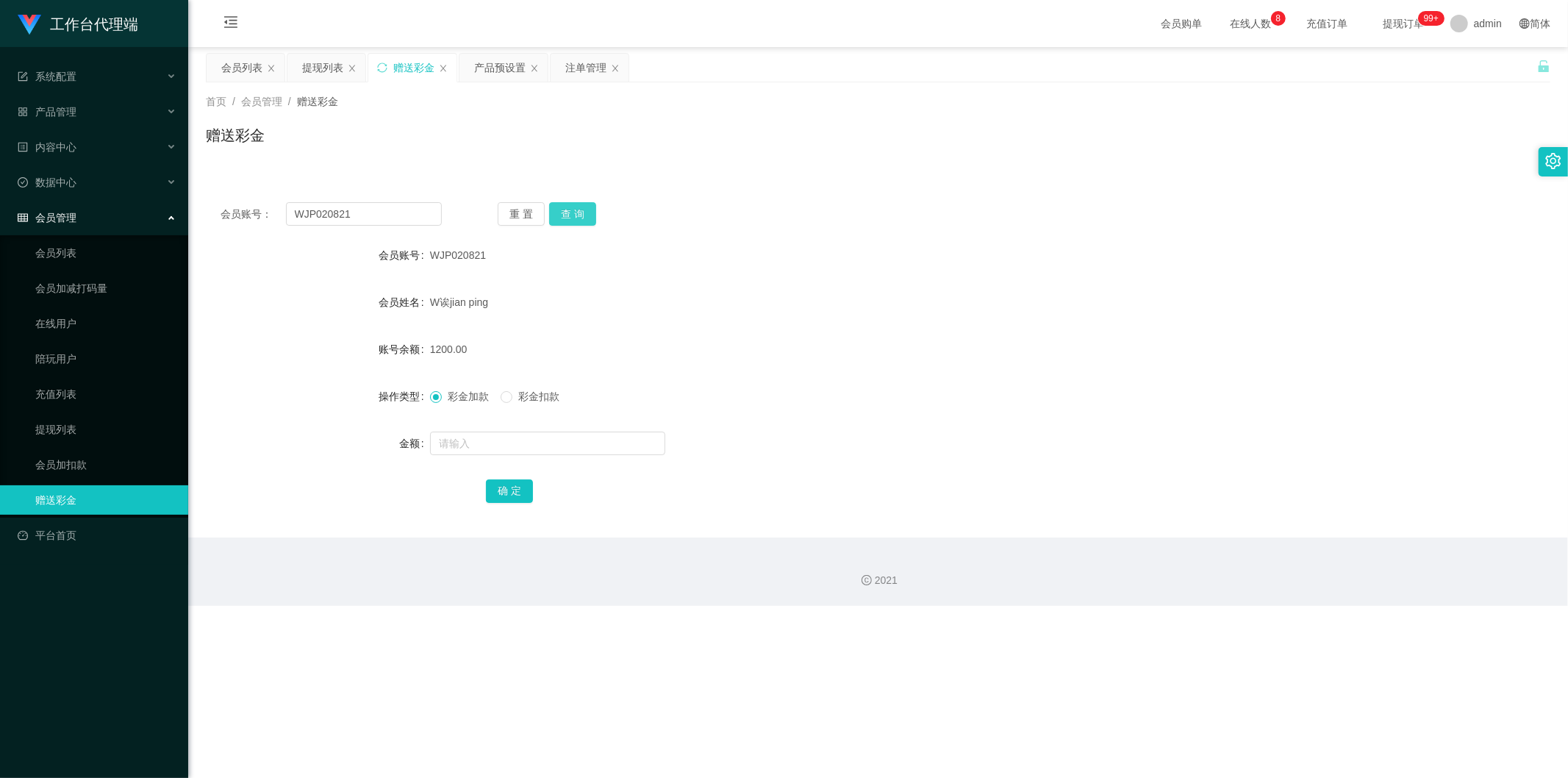
click at [569, 220] on button "查 询" at bounding box center [572, 214] width 47 height 24
drag, startPoint x: 536, startPoint y: 399, endPoint x: 539, endPoint y: 420, distance: 21.2
click at [536, 399] on span "彩金扣款" at bounding box center [539, 396] width 53 height 12
click at [534, 447] on input "text" at bounding box center [547, 444] width 235 height 24
type input "6000"
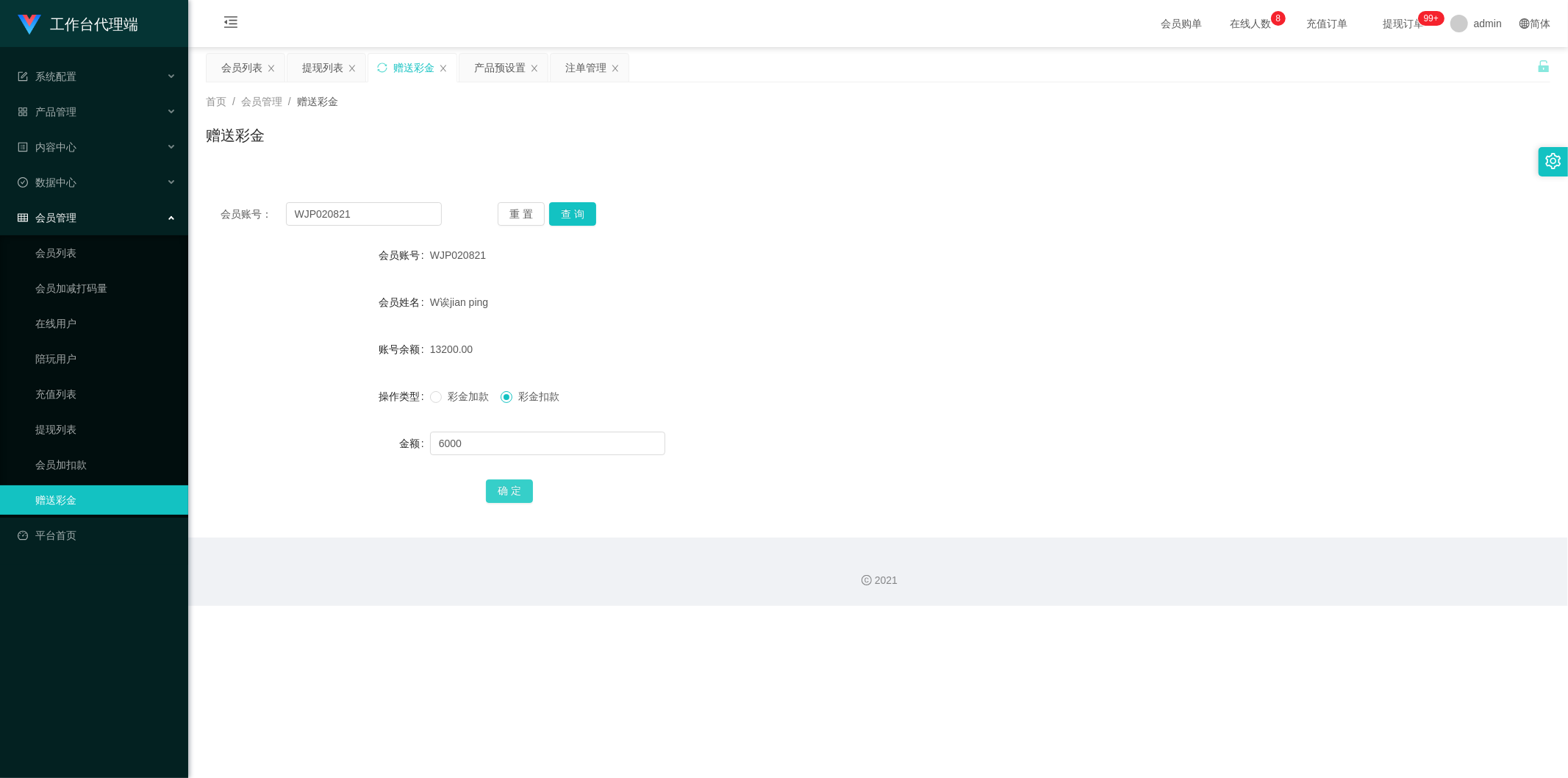
click at [515, 495] on button "确 定" at bounding box center [509, 491] width 47 height 24
